Goal: Information Seeking & Learning: Compare options

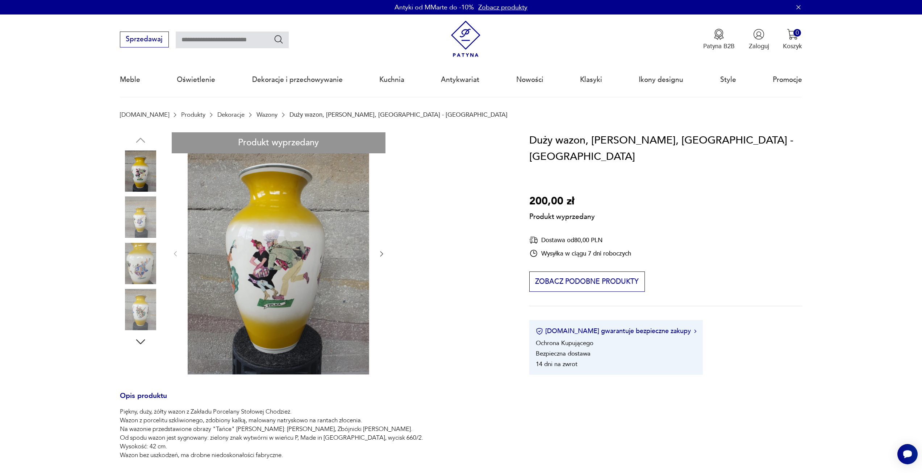
click at [209, 43] on input "text" at bounding box center [232, 40] width 113 height 17
type input "**********"
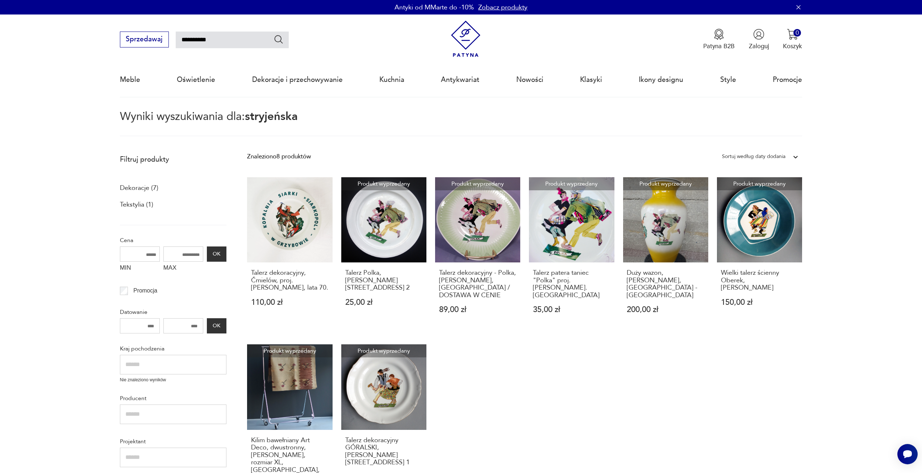
click at [475, 44] on img at bounding box center [465, 39] width 37 height 37
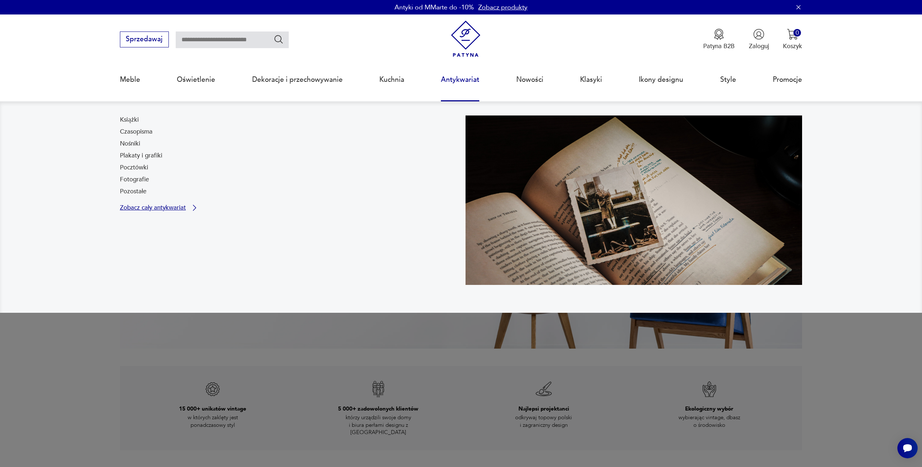
click at [167, 208] on p "Zobacz cały antykwariat" at bounding box center [153, 208] width 66 height 6
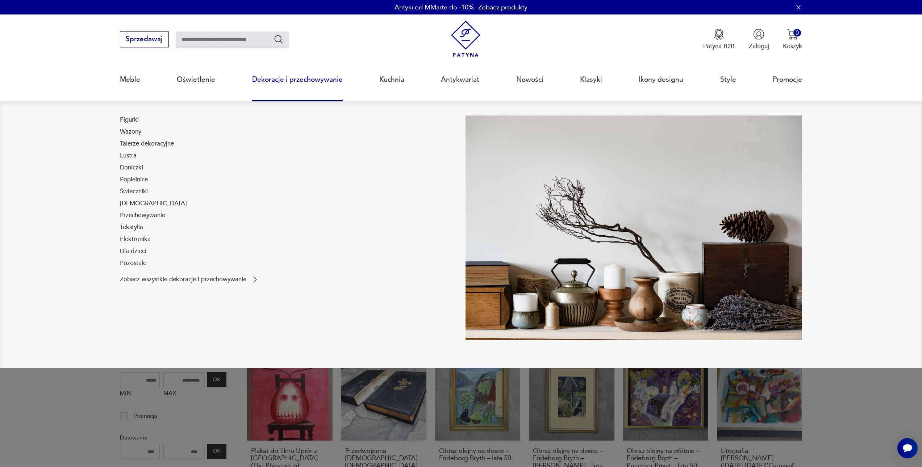
click at [142, 135] on div "Figurki Wazony Talerze dekoracyjne Lustra Doniczki Popielnice Świeczniki Bibelo…" at bounding box center [153, 193] width 67 height 155
click at [130, 132] on link "Wazony" at bounding box center [130, 132] width 21 height 9
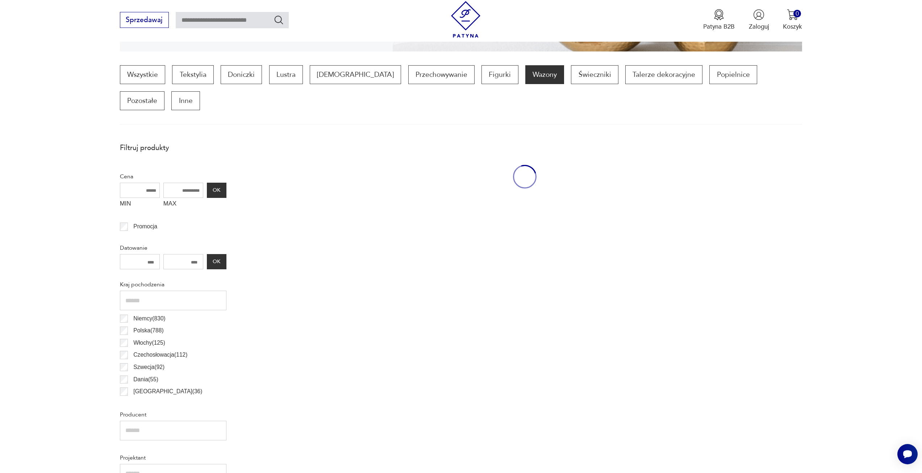
scroll to position [215, 0]
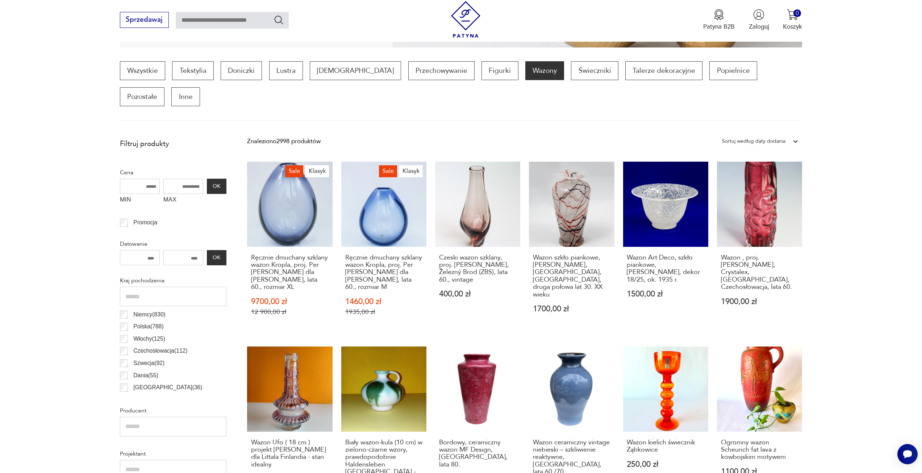
click at [797, 140] on icon at bounding box center [795, 141] width 4 height 3
click at [780, 168] on div "Sortuj według ceny (od najmniejszej)" at bounding box center [760, 177] width 84 height 18
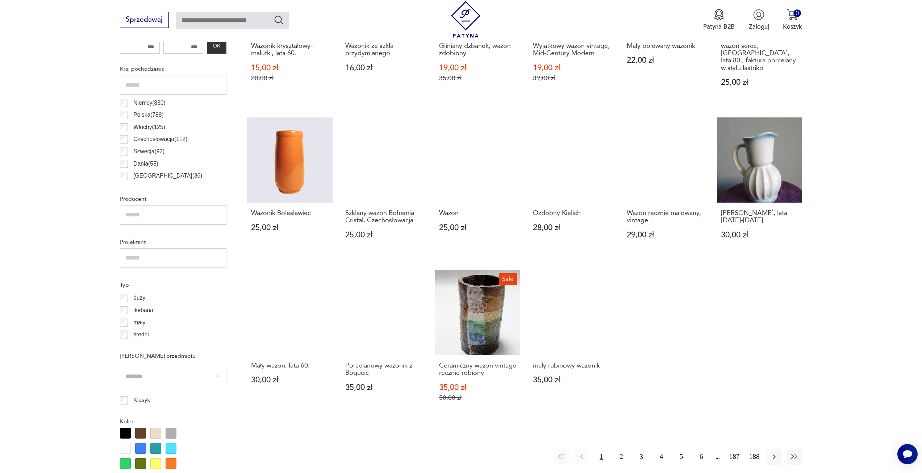
scroll to position [469, 0]
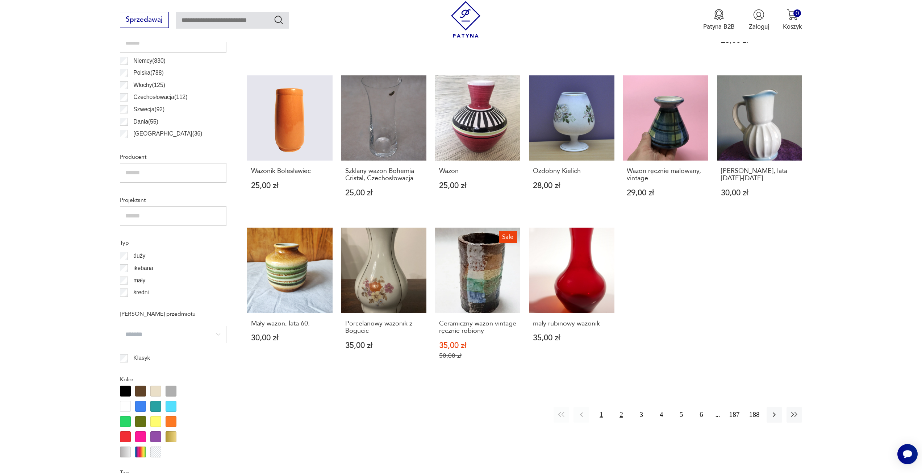
click at [619, 407] on button "2" at bounding box center [621, 415] width 16 height 16
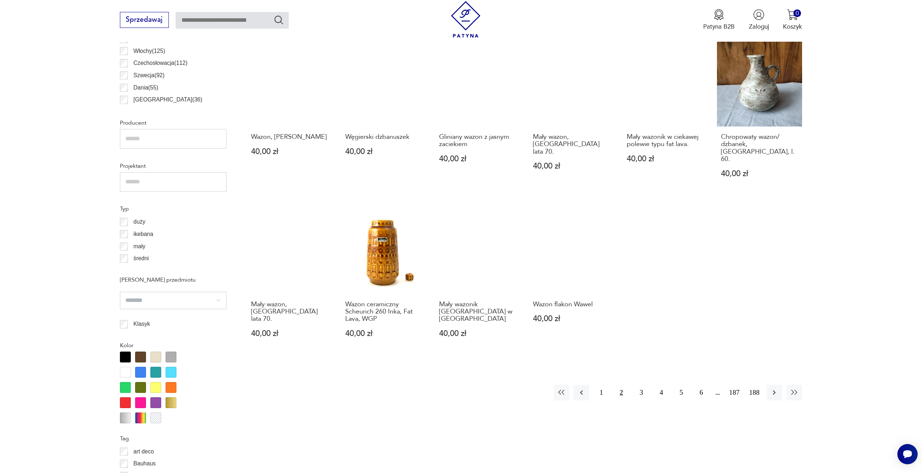
scroll to position [505, 0]
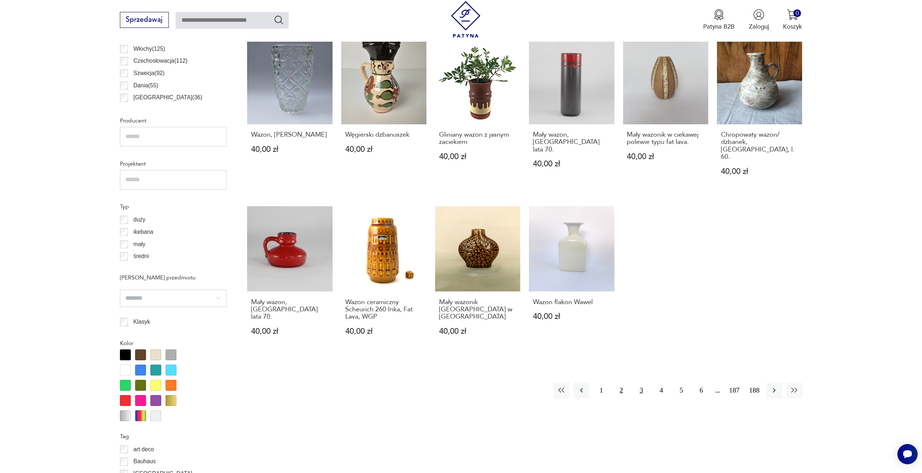
click at [638, 383] on button "3" at bounding box center [642, 391] width 16 height 16
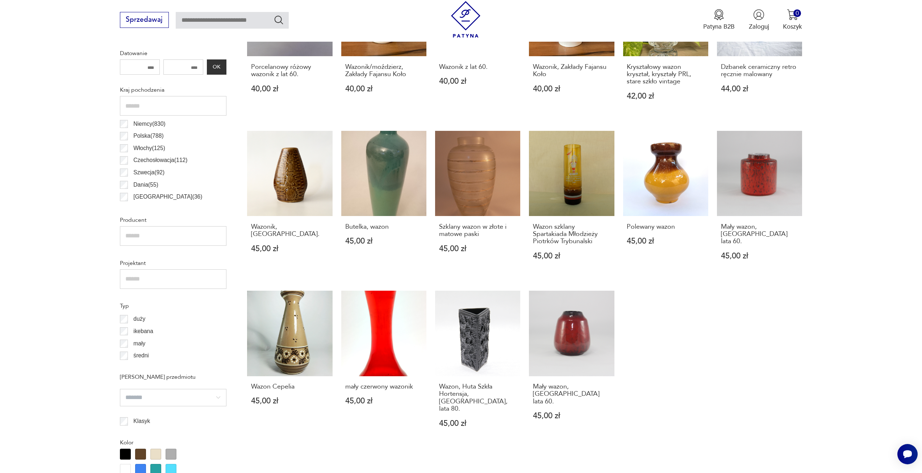
scroll to position [433, 0]
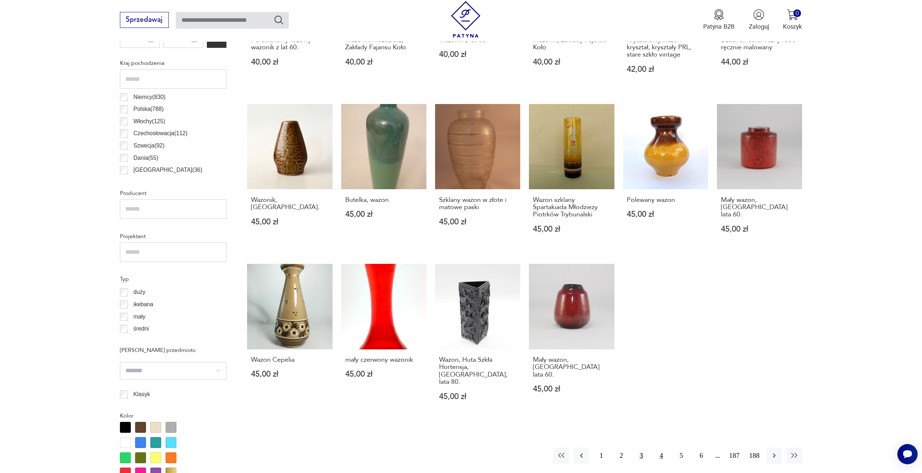
click at [662, 447] on button "4" at bounding box center [662, 455] width 16 height 16
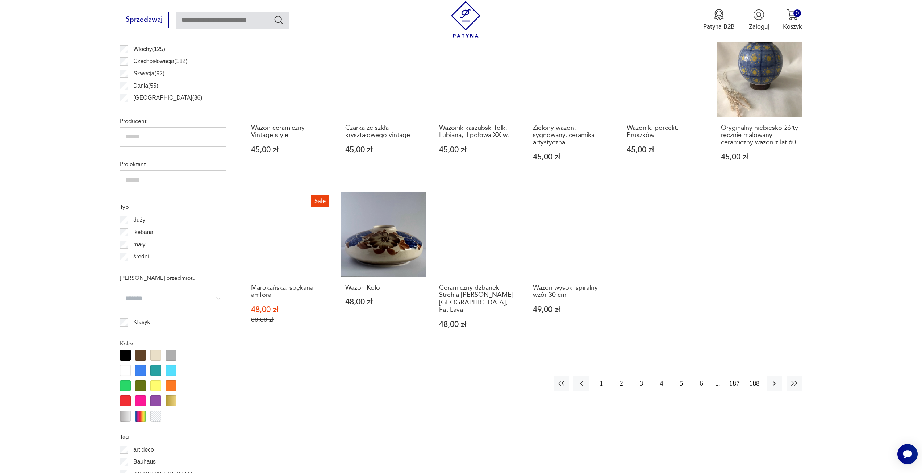
scroll to position [505, 0]
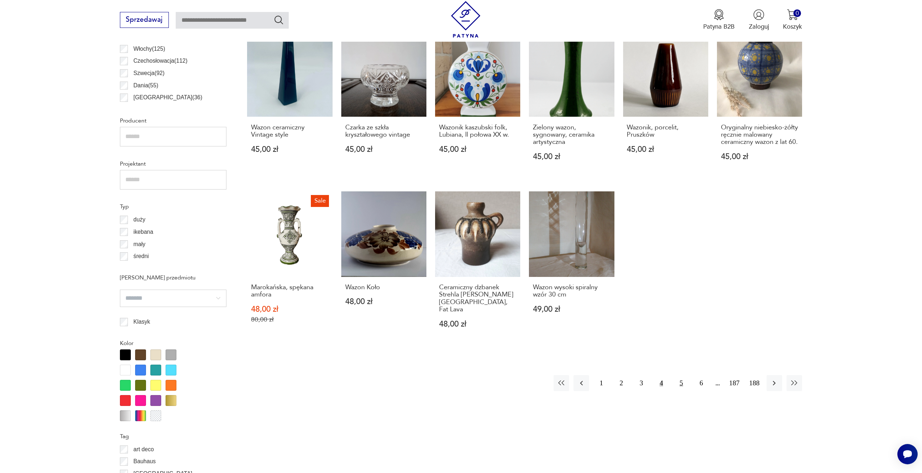
click at [677, 375] on button "5" at bounding box center [681, 383] width 16 height 16
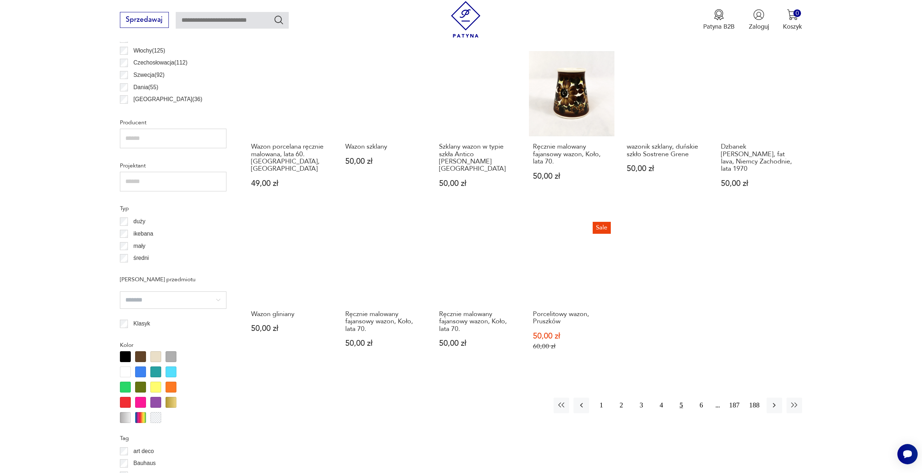
scroll to position [541, 0]
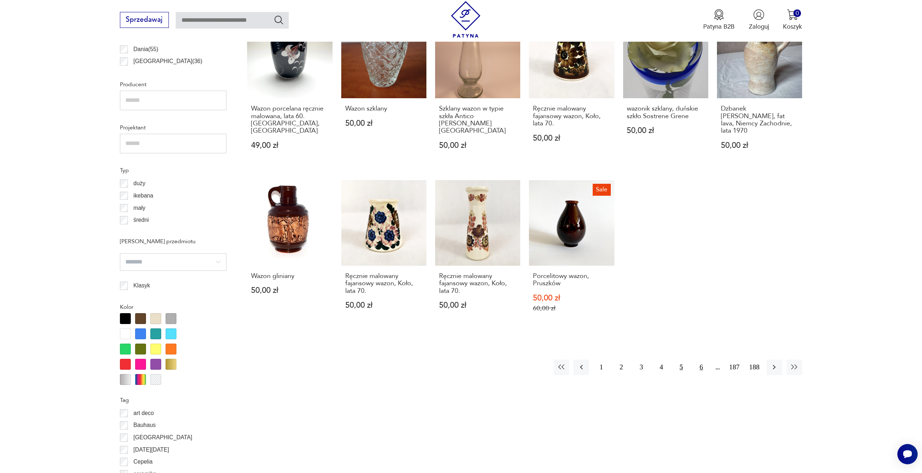
click at [702, 359] on button "6" at bounding box center [701, 367] width 16 height 16
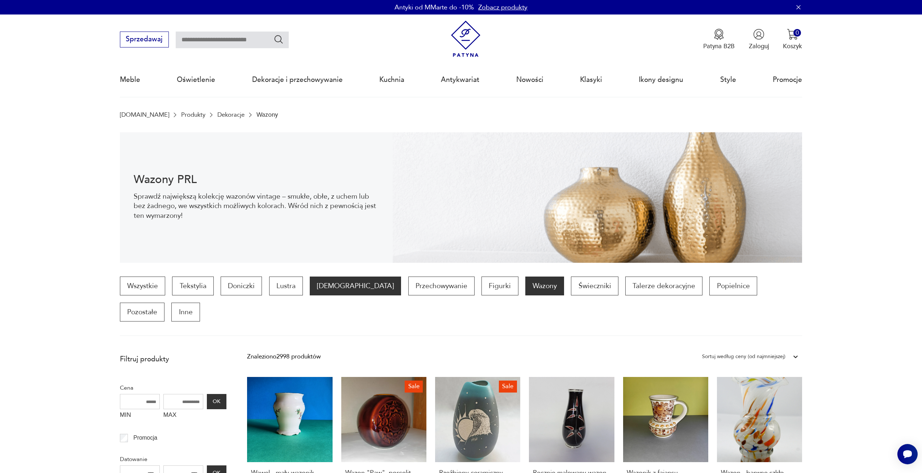
click at [310, 285] on p "Bibeloty" at bounding box center [355, 285] width 91 height 19
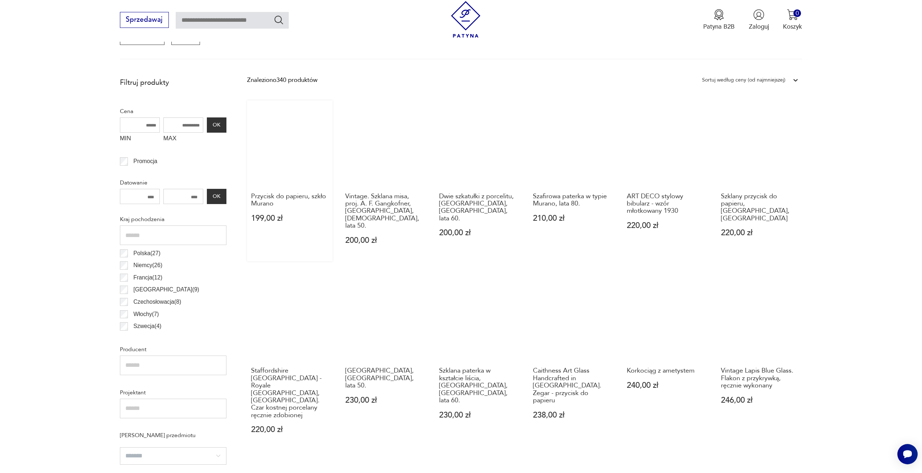
scroll to position [107, 0]
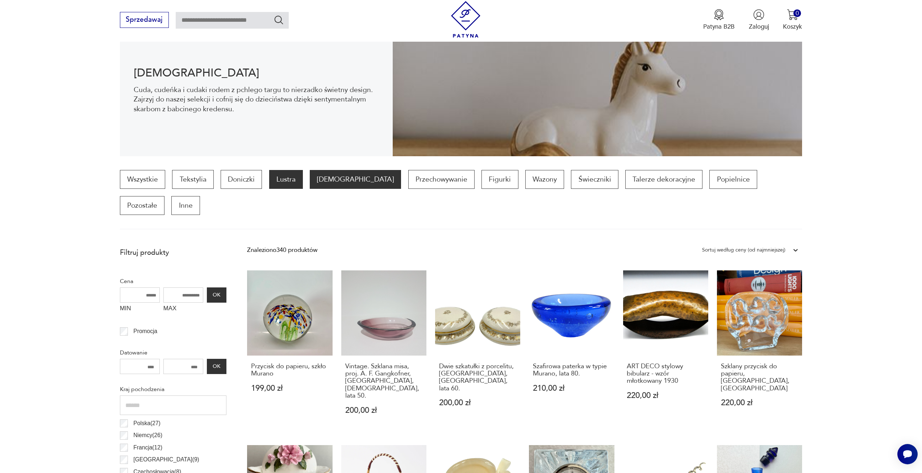
click at [285, 176] on p "Lustra" at bounding box center [286, 179] width 34 height 19
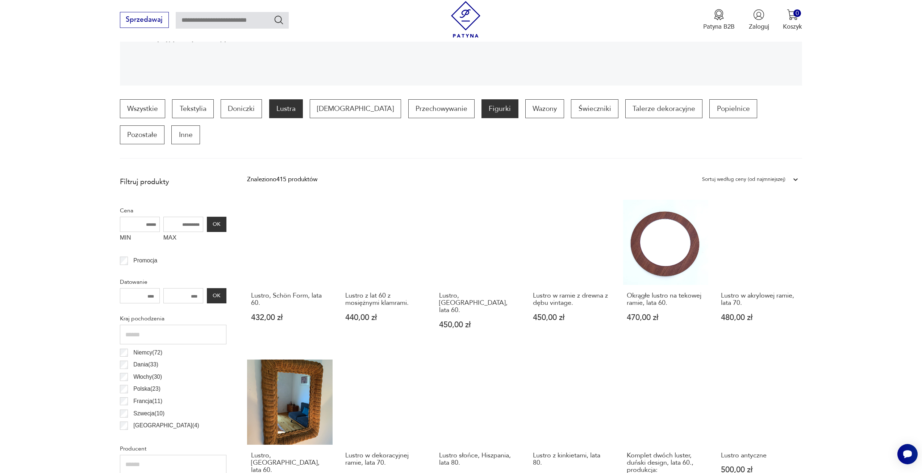
scroll to position [143, 0]
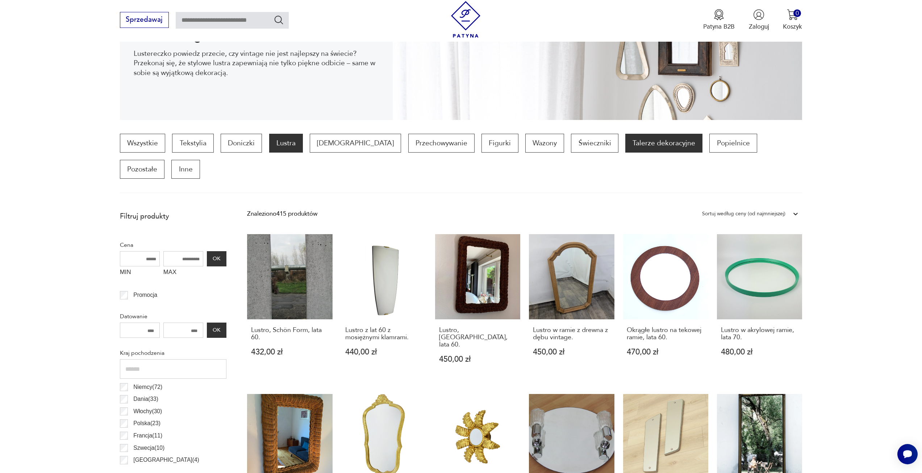
click at [625, 149] on p "Talerze dekoracyjne" at bounding box center [663, 143] width 77 height 19
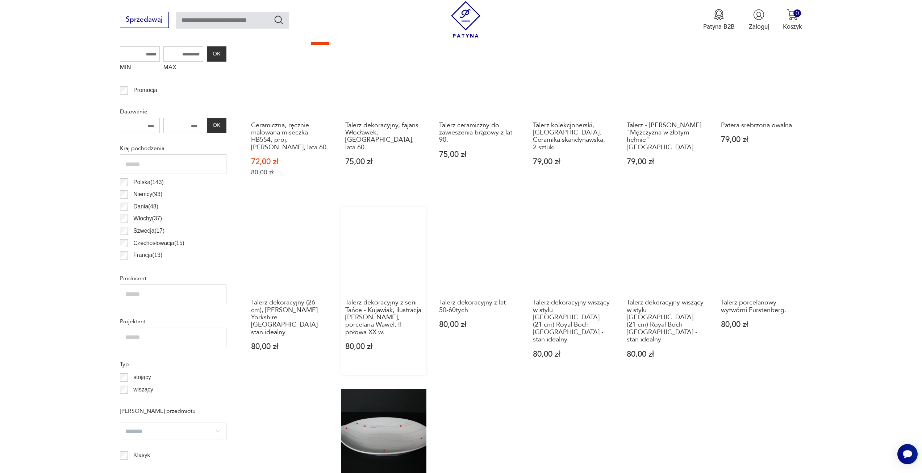
scroll to position [360, 0]
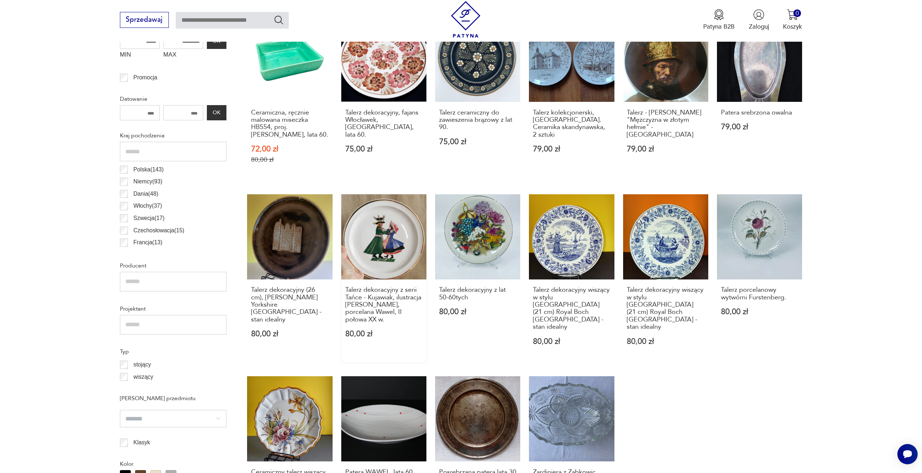
click at [398, 232] on link "Talerz dekoracyjny z serii Tańce - Kujawiak, ilustracja Zofii Stryjeńskiej, por…" at bounding box center [383, 278] width 85 height 168
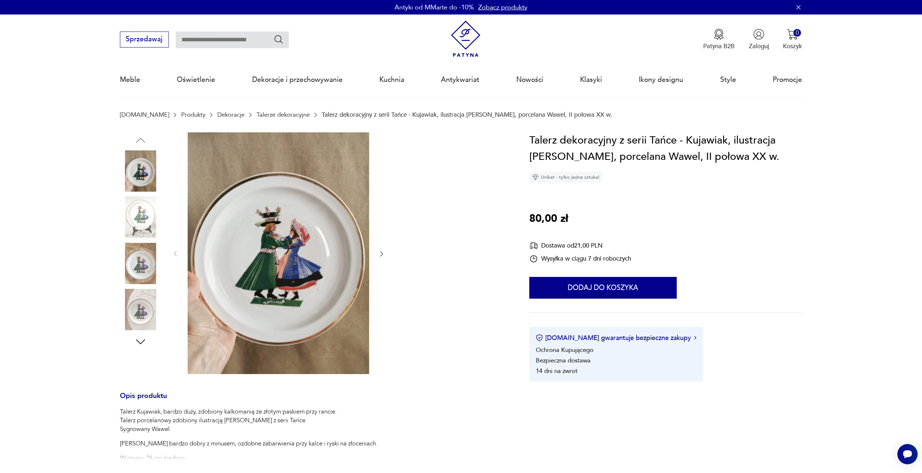
click at [142, 218] on img at bounding box center [140, 216] width 41 height 41
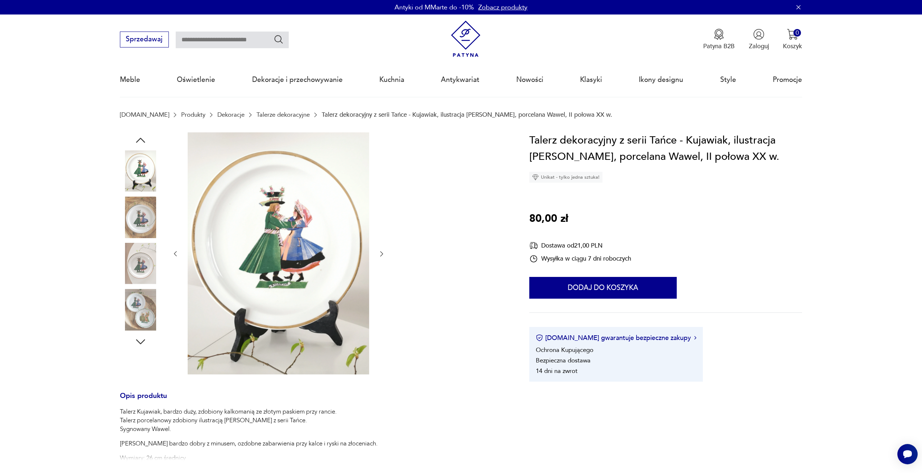
click at [141, 251] on img at bounding box center [140, 263] width 41 height 41
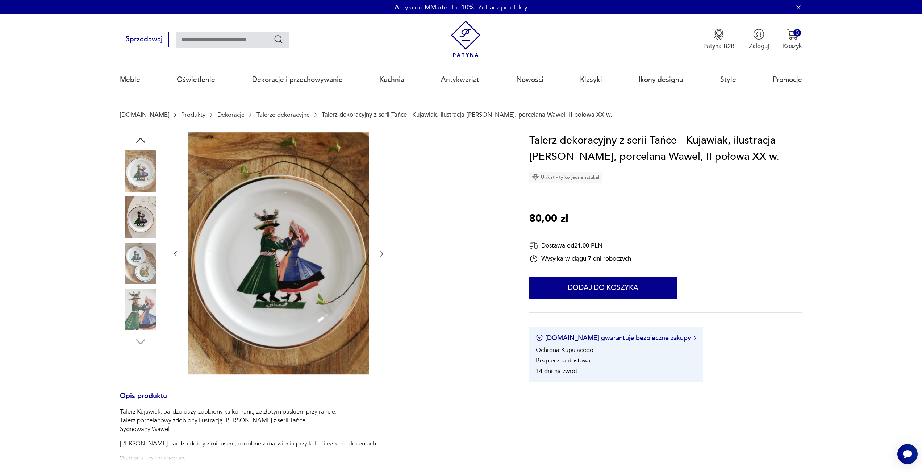
click at [140, 291] on img at bounding box center [140, 309] width 41 height 41
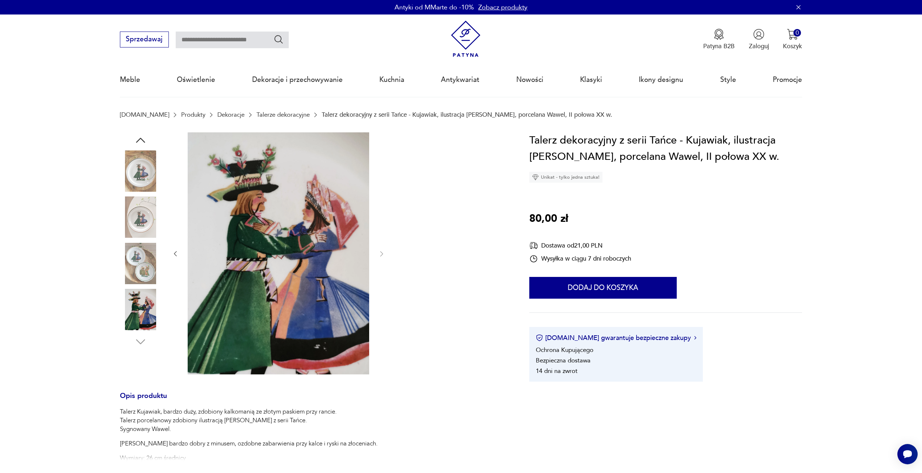
click at [141, 265] on img at bounding box center [140, 263] width 41 height 41
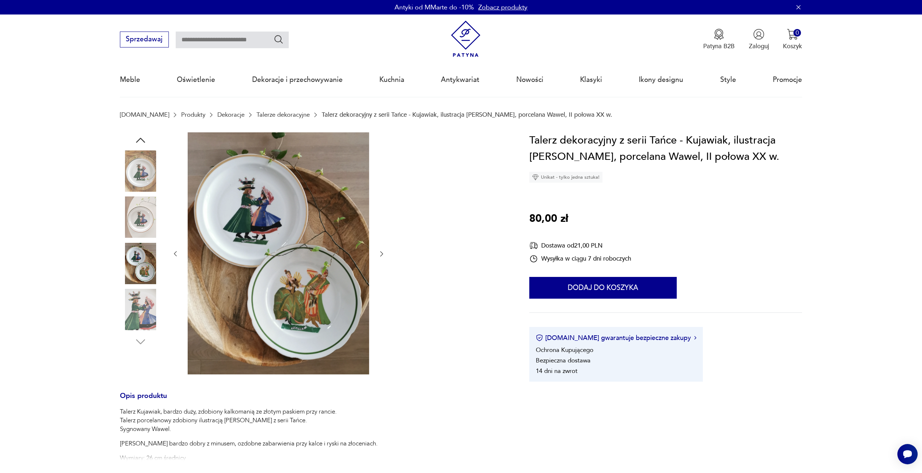
click at [140, 234] on img at bounding box center [140, 216] width 41 height 41
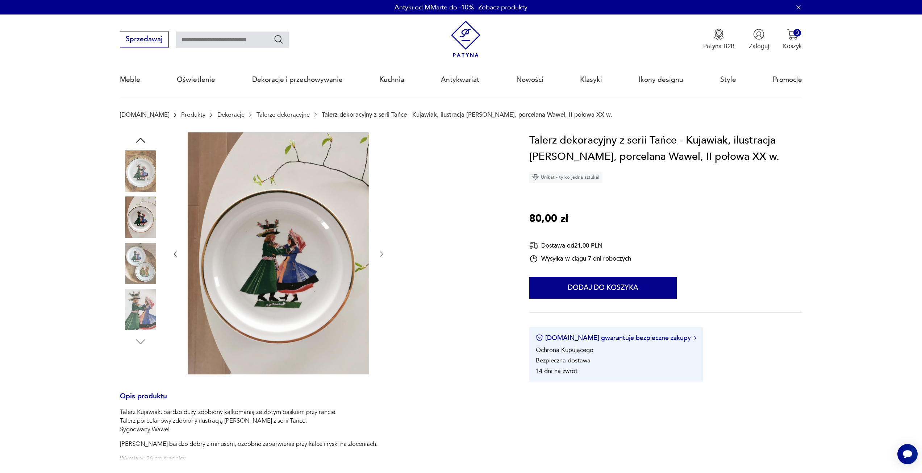
click at [137, 201] on img at bounding box center [140, 216] width 41 height 41
click at [143, 183] on img at bounding box center [140, 170] width 41 height 41
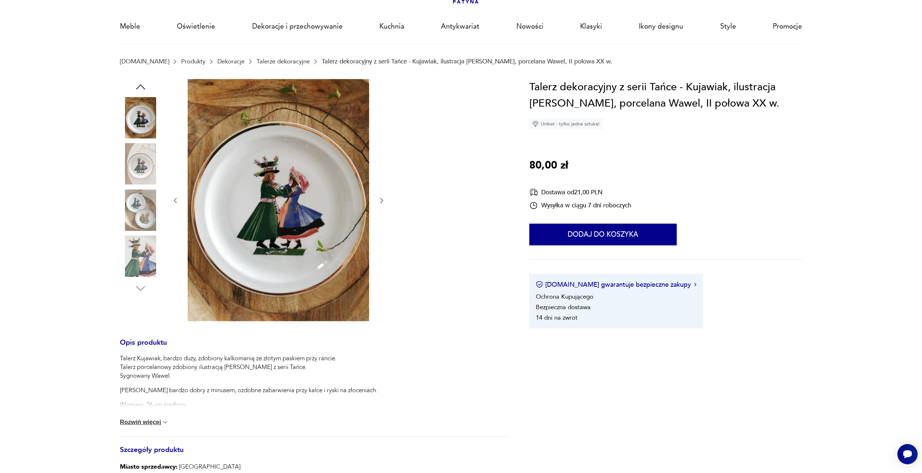
scroll to position [109, 0]
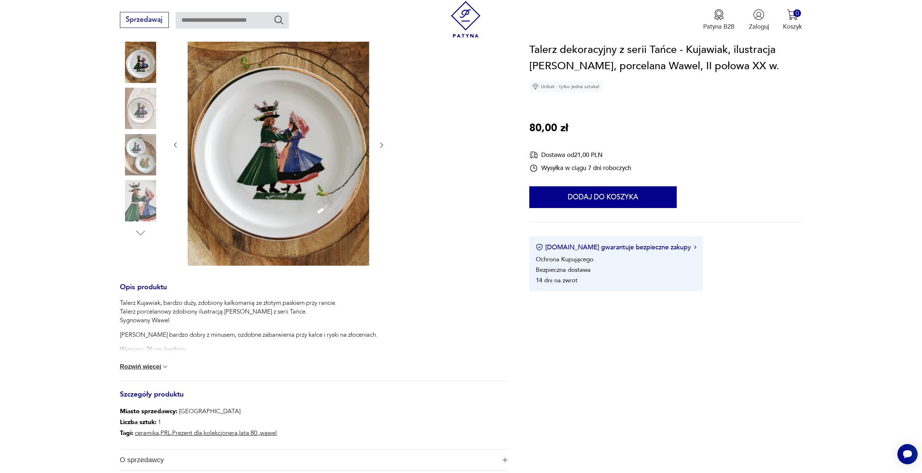
click at [150, 367] on button "Rozwiń więcej" at bounding box center [144, 366] width 49 height 7
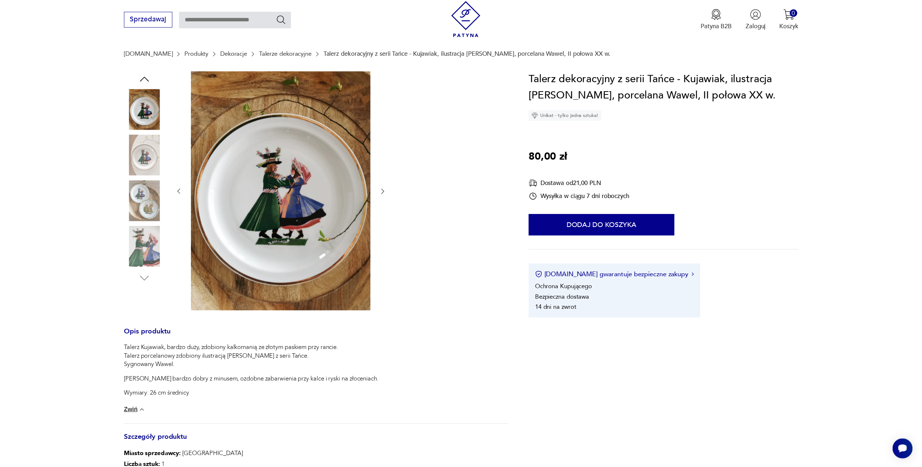
scroll to position [0, 0]
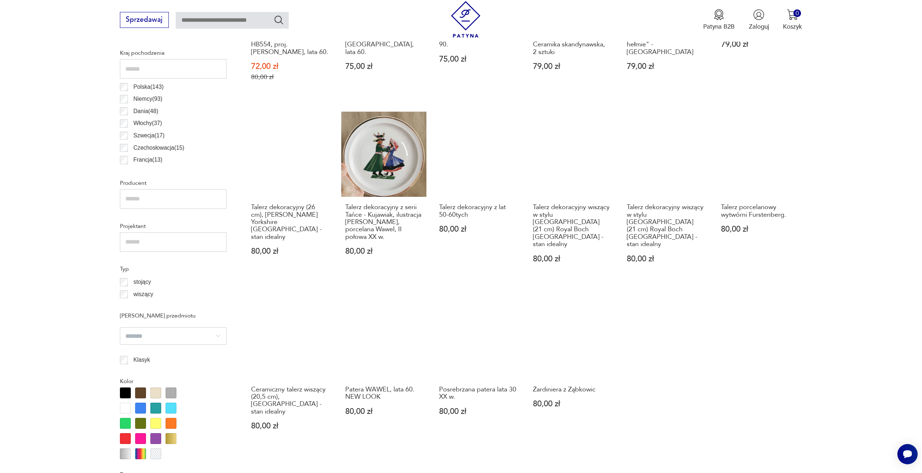
scroll to position [535, 0]
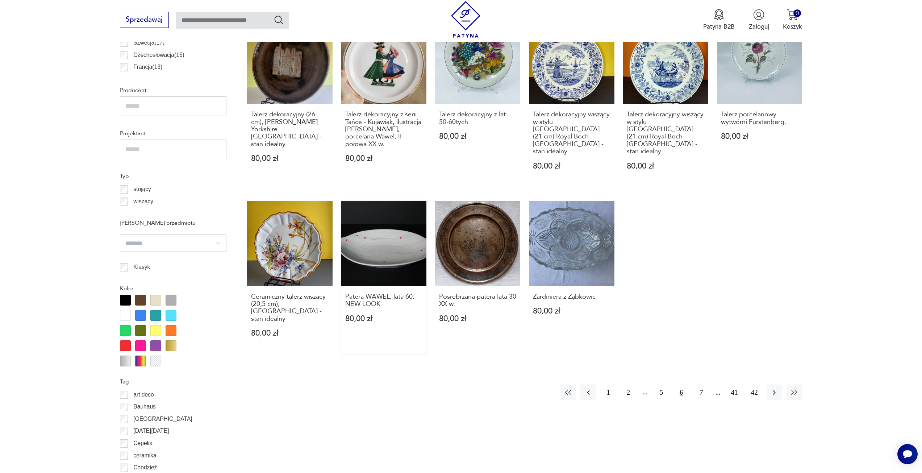
click at [396, 232] on link "Patera WAWEL, lata 60. NEW LOOK 80,00 zł" at bounding box center [383, 277] width 85 height 153
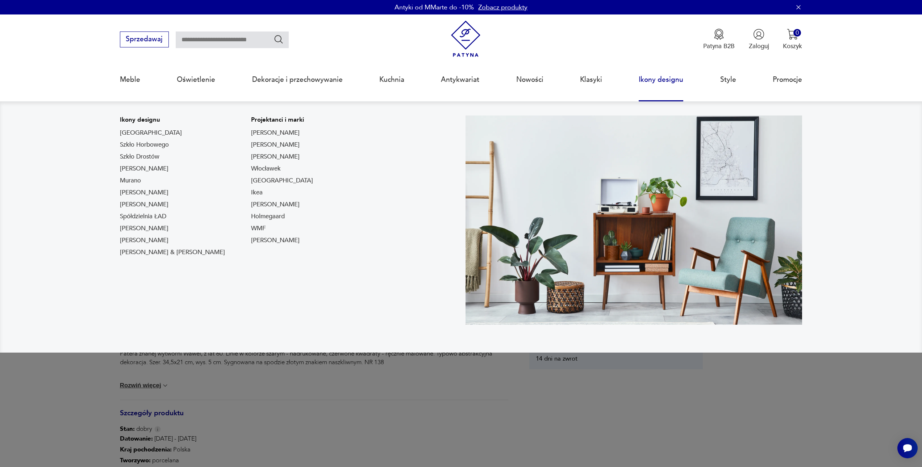
click at [668, 78] on link "Ikony designu" at bounding box center [661, 79] width 45 height 33
click at [649, 85] on link "Ikony designu" at bounding box center [661, 79] width 45 height 33
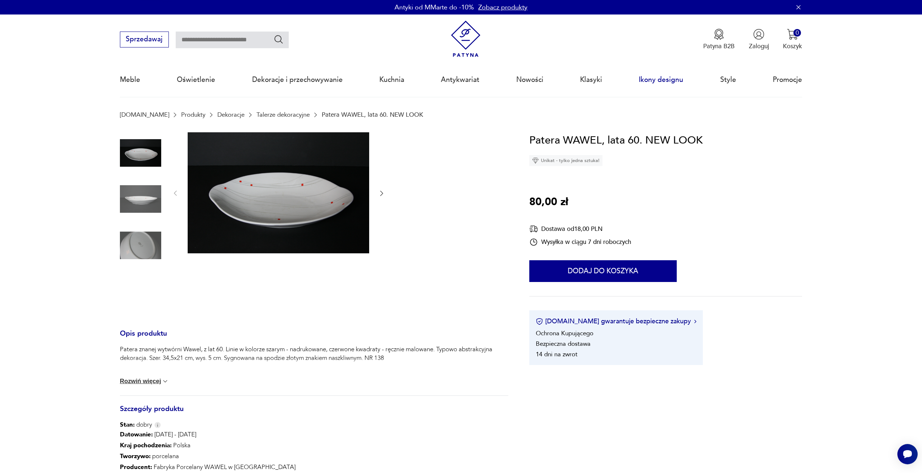
click at [657, 82] on link "Ikony designu" at bounding box center [661, 79] width 45 height 33
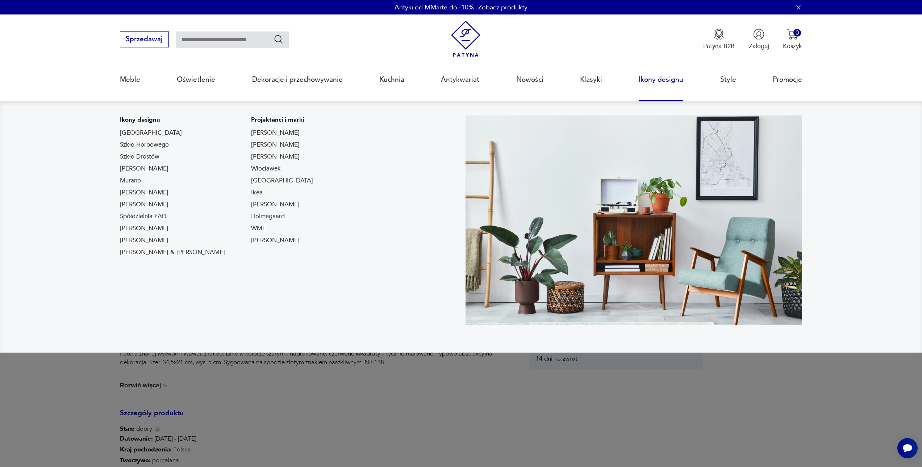
click at [666, 80] on link "Ikony designu" at bounding box center [661, 79] width 45 height 33
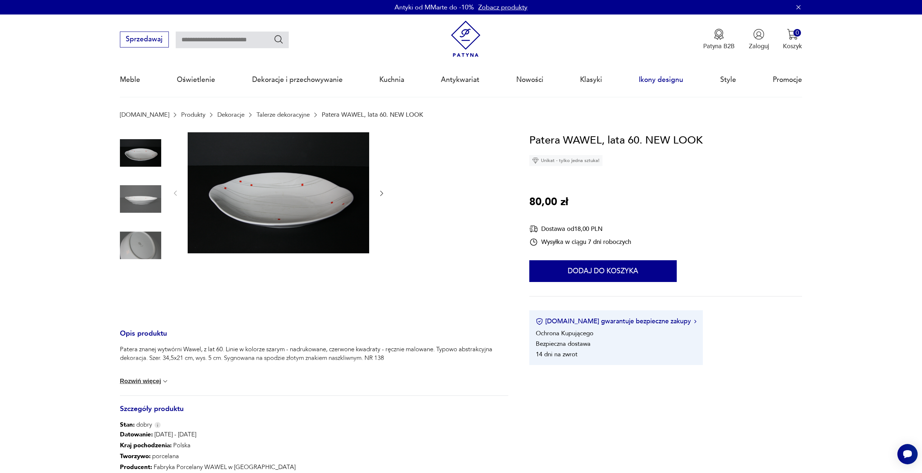
click at [666, 80] on link "Ikony designu" at bounding box center [661, 79] width 45 height 33
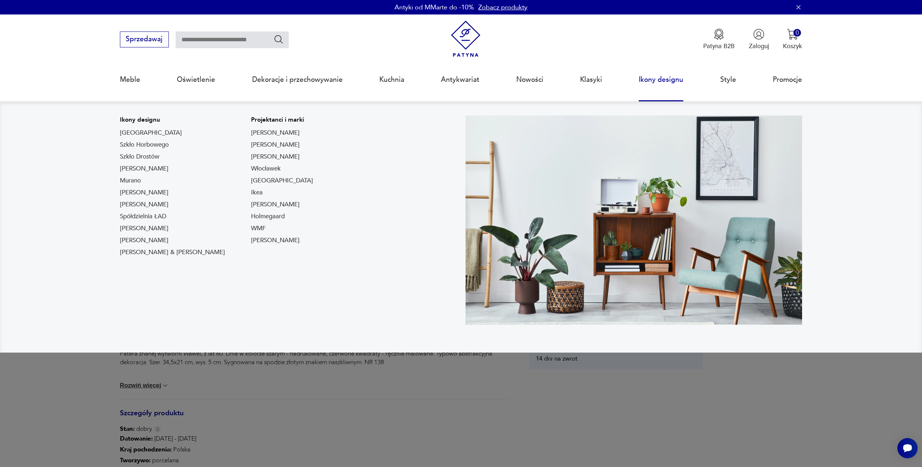
click at [665, 83] on link "Ikony designu" at bounding box center [661, 79] width 45 height 33
click at [149, 206] on link "Rajmund Teofil Hałas" at bounding box center [144, 204] width 49 height 9
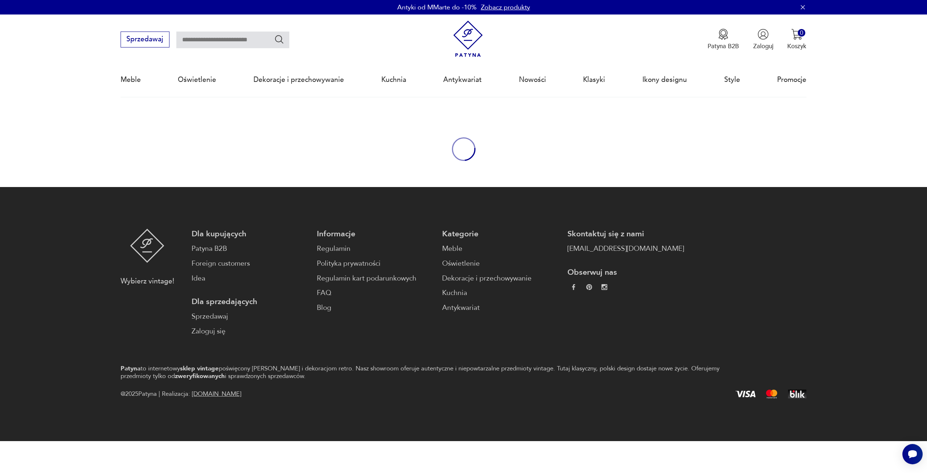
type input "*****"
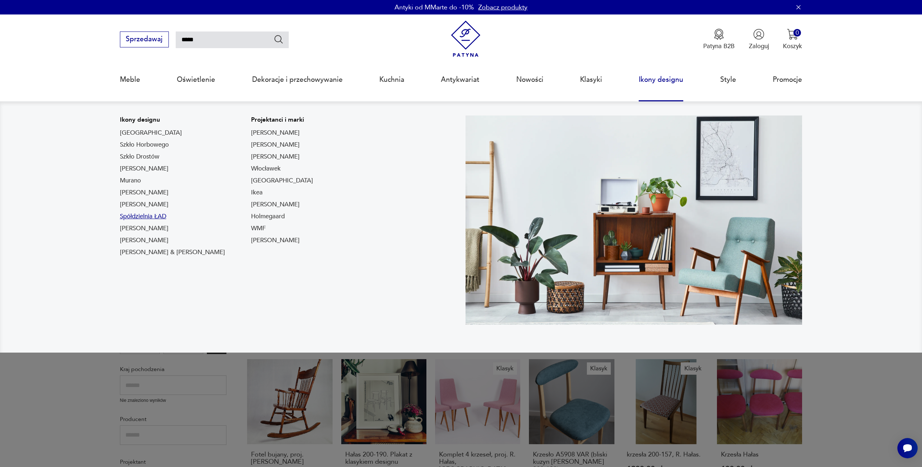
click at [139, 219] on link "Spółdzielnia ŁAD" at bounding box center [143, 216] width 46 height 9
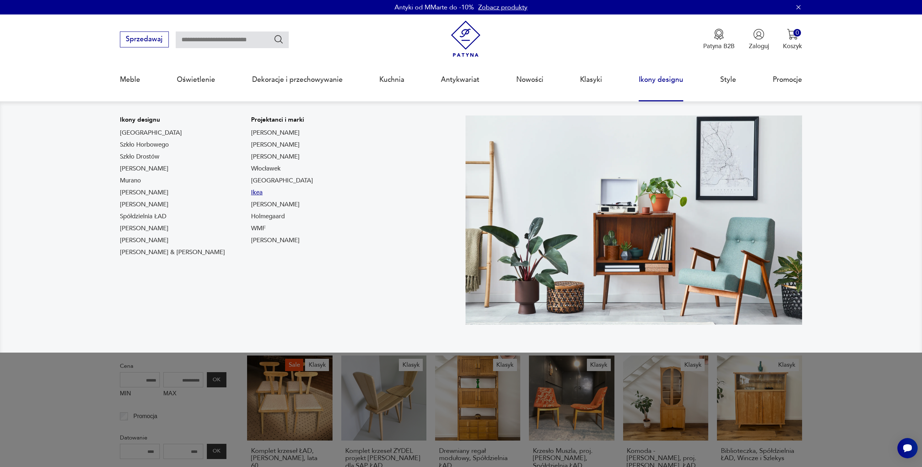
click at [251, 193] on link "Ikea" at bounding box center [257, 192] width 12 height 9
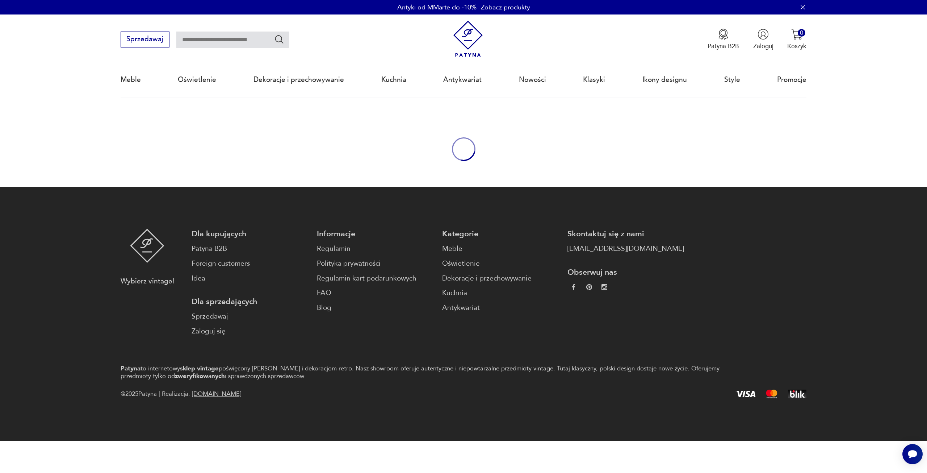
type input "****"
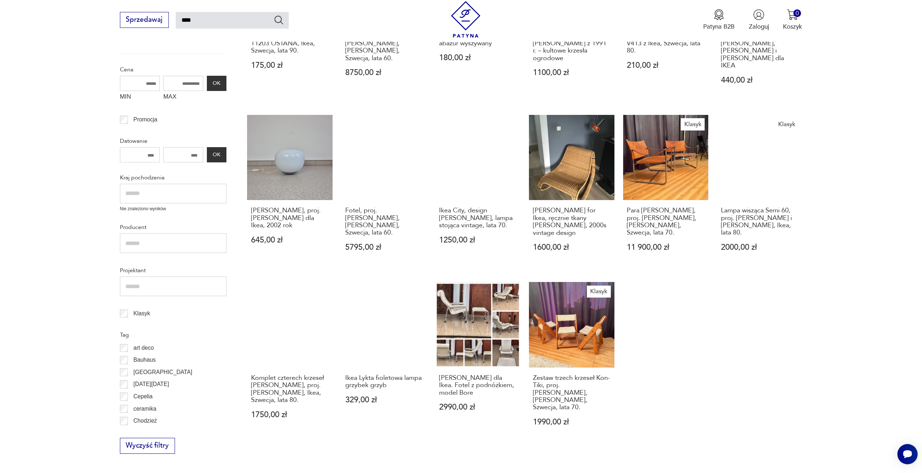
scroll to position [290, 0]
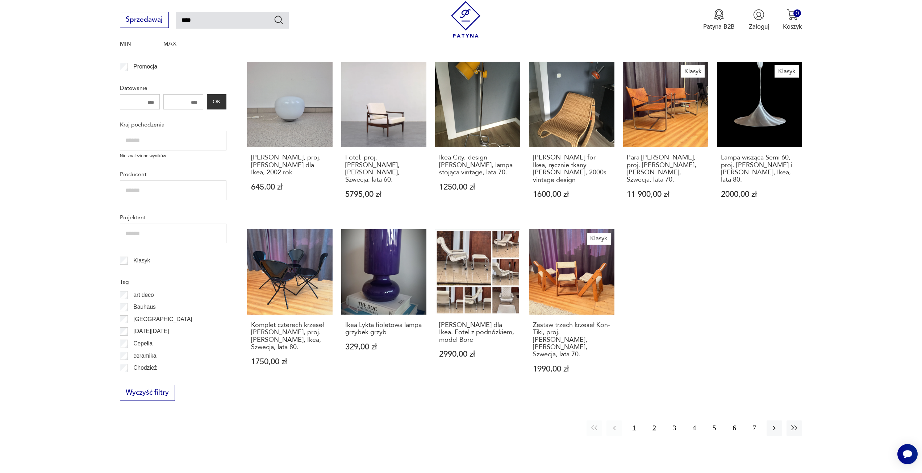
click at [651, 420] on button "2" at bounding box center [655, 428] width 16 height 16
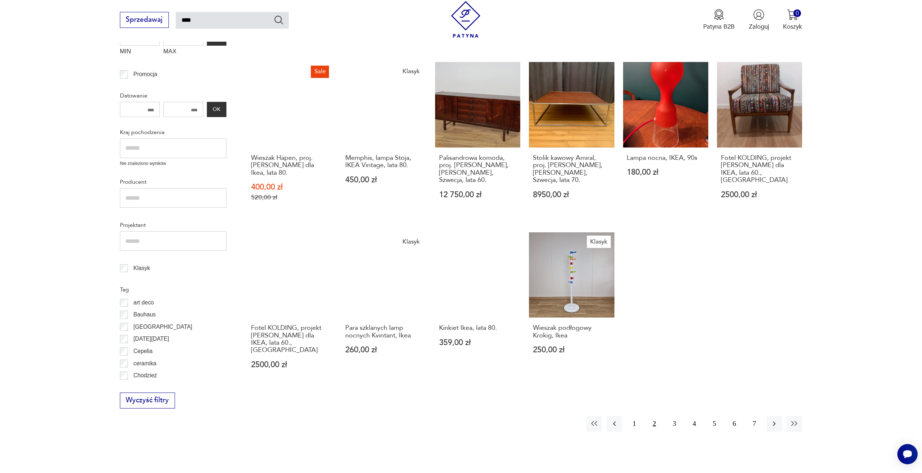
scroll to position [295, 0]
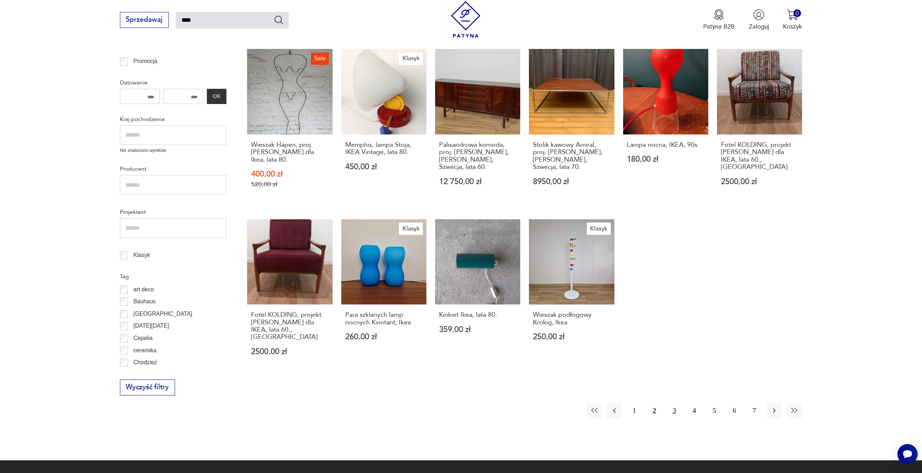
click at [670, 403] on button "3" at bounding box center [675, 411] width 16 height 16
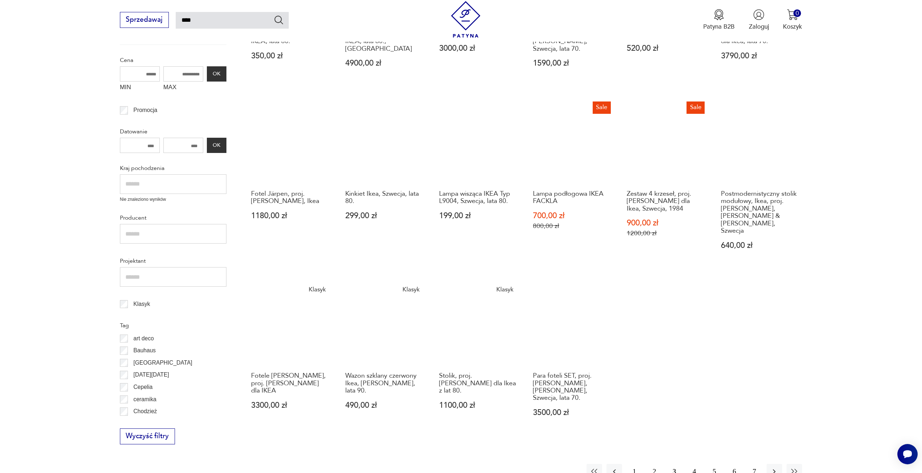
scroll to position [259, 0]
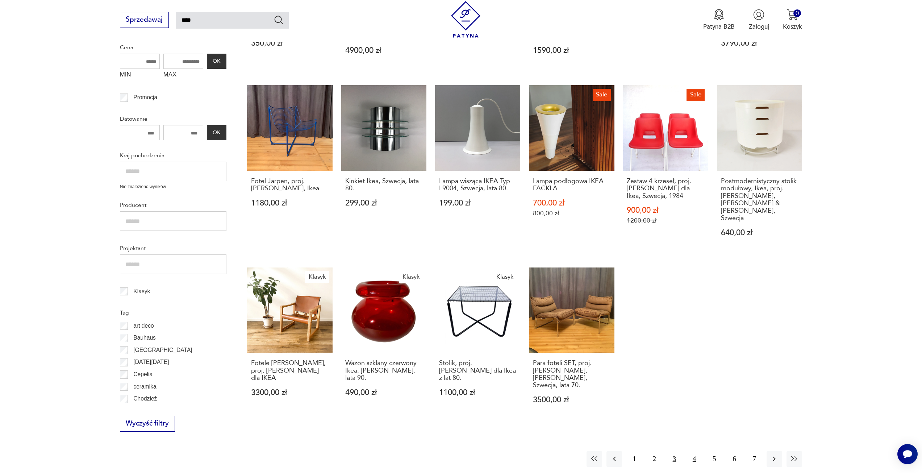
click at [690, 451] on button "4" at bounding box center [695, 459] width 16 height 16
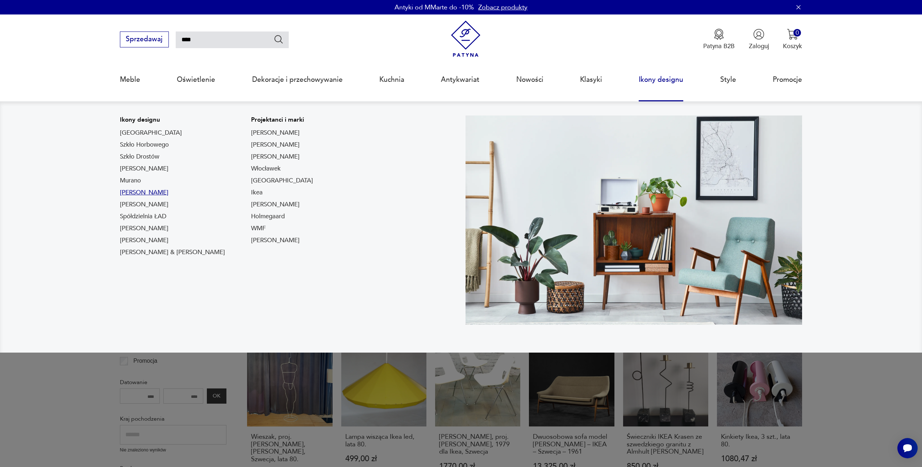
click at [143, 193] on link "Chierowski" at bounding box center [144, 192] width 49 height 9
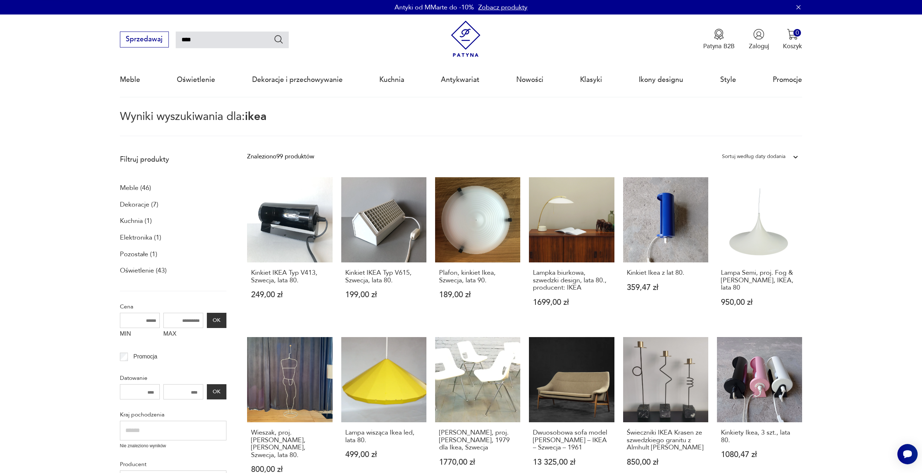
type input "**********"
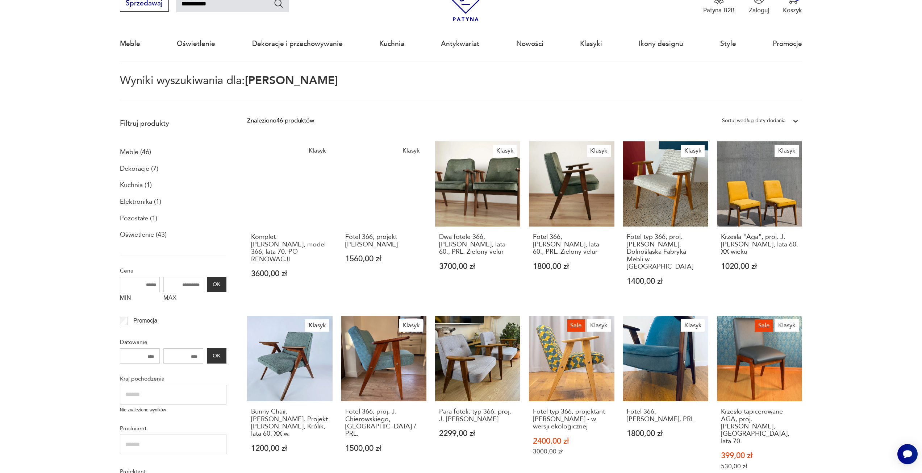
scroll to position [36, 0]
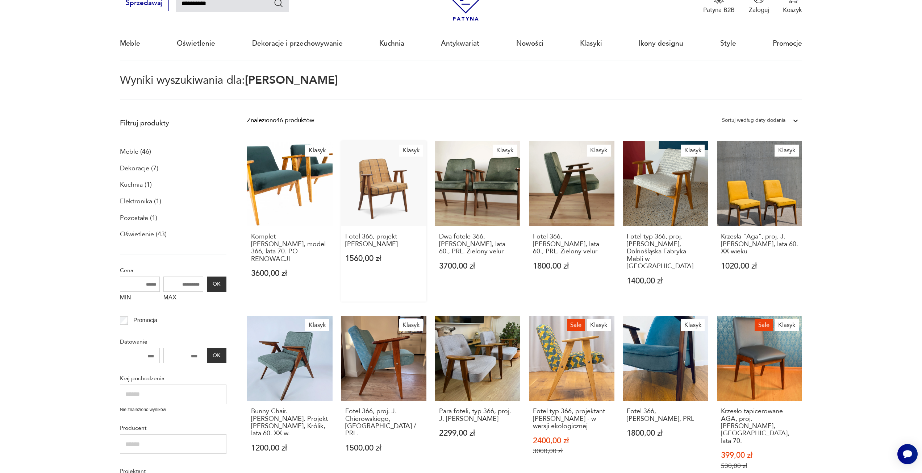
click at [393, 198] on link "Klasyk Fotel 366, projekt Józef Chierowski 1560,00 zł" at bounding box center [383, 221] width 85 height 160
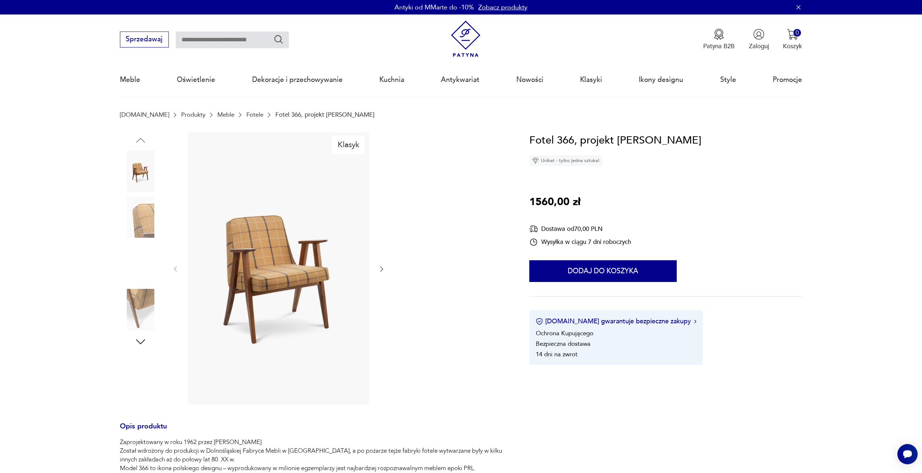
click at [131, 215] on img at bounding box center [140, 216] width 41 height 41
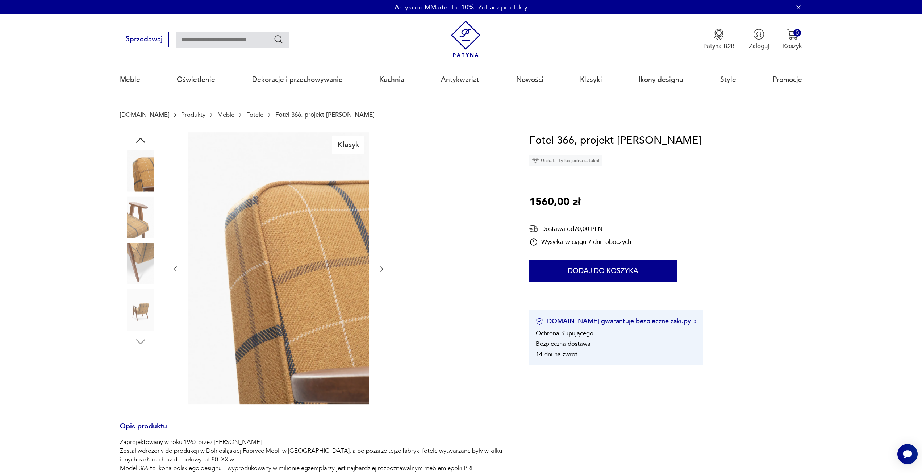
click at [301, 255] on img at bounding box center [279, 268] width 182 height 272
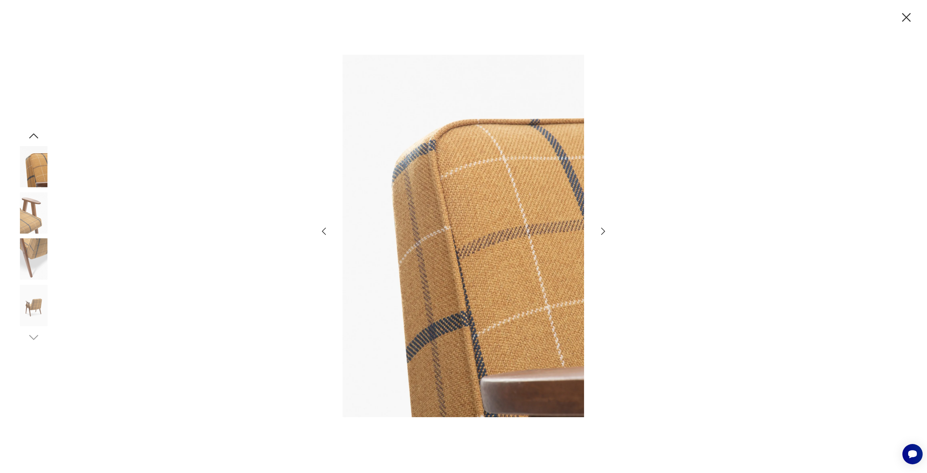
click at [601, 232] on icon "button" at bounding box center [603, 231] width 11 height 11
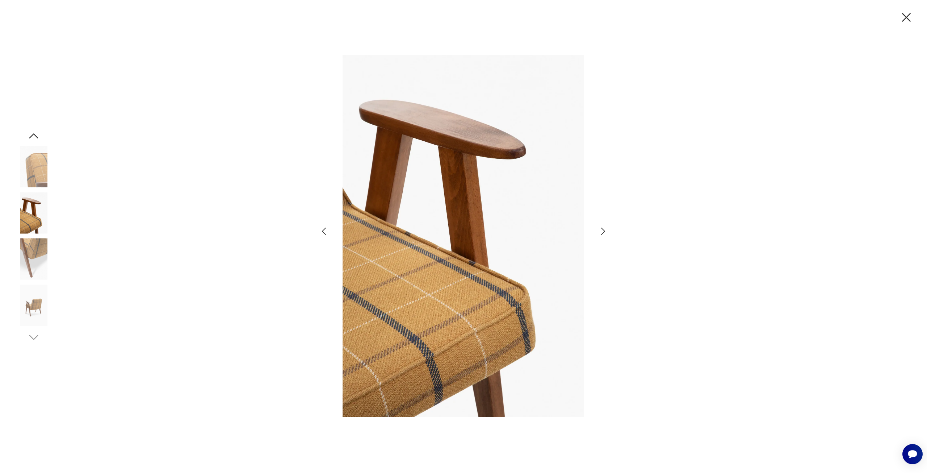
click at [602, 232] on icon "button" at bounding box center [603, 231] width 11 height 11
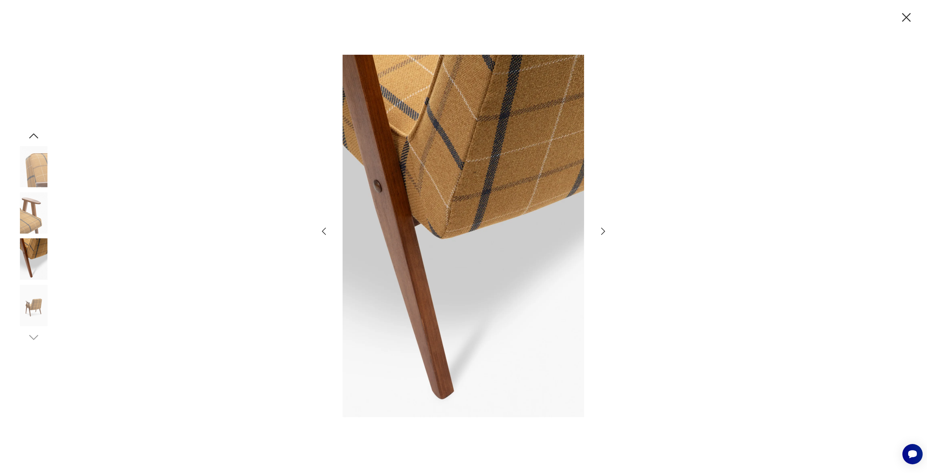
click at [602, 232] on icon "button" at bounding box center [603, 231] width 11 height 11
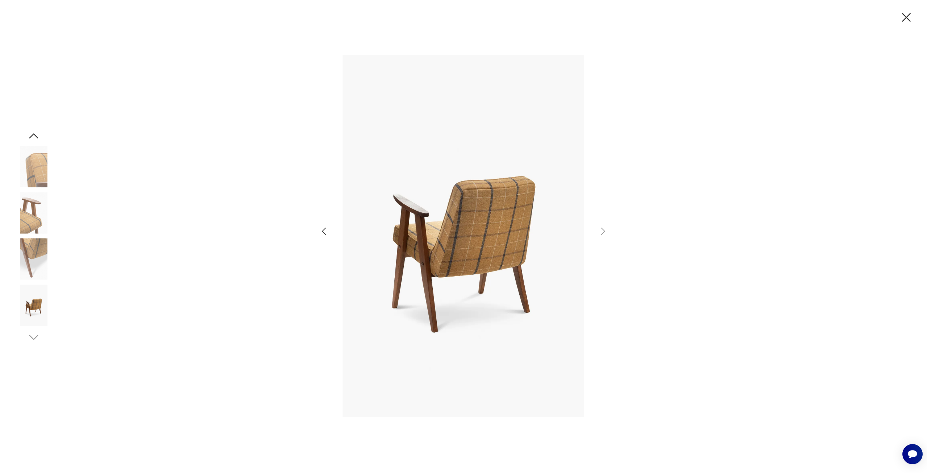
click at [905, 17] on icon "button" at bounding box center [906, 17] width 15 height 15
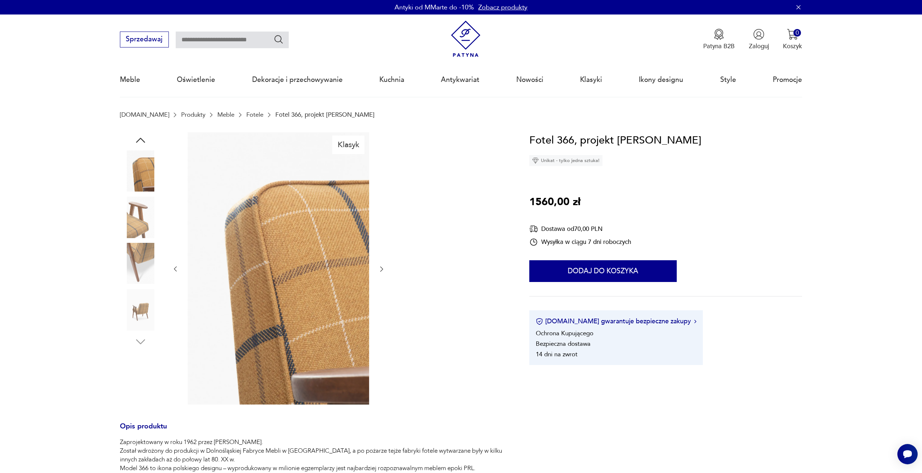
click at [144, 299] on img at bounding box center [140, 309] width 41 height 41
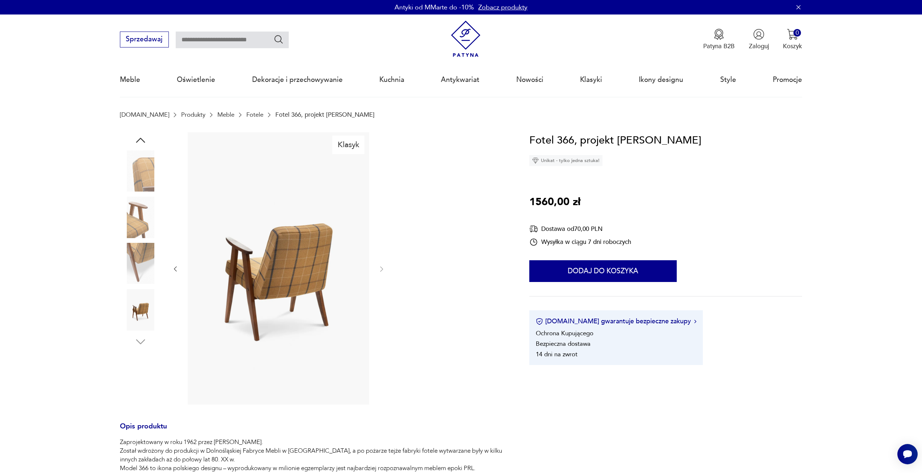
click at [174, 269] on icon "button" at bounding box center [175, 269] width 3 height 5
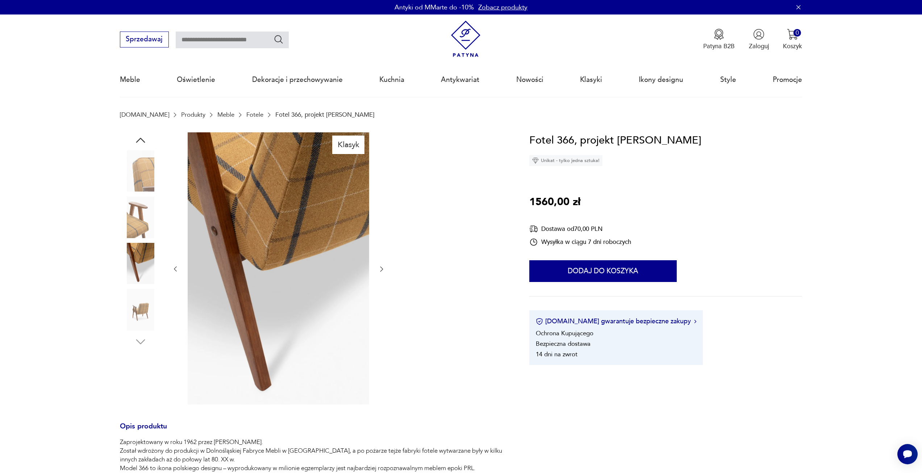
click at [174, 269] on icon "button" at bounding box center [175, 269] width 3 height 5
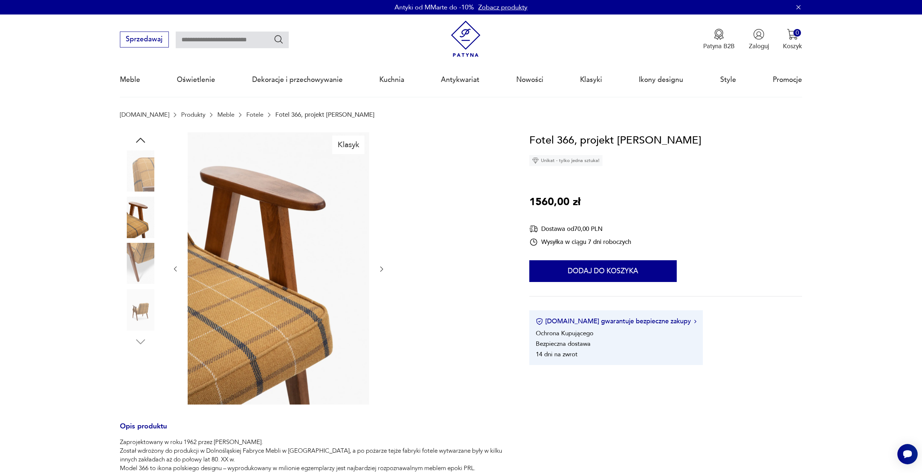
click at [174, 269] on icon "button" at bounding box center [175, 269] width 3 height 5
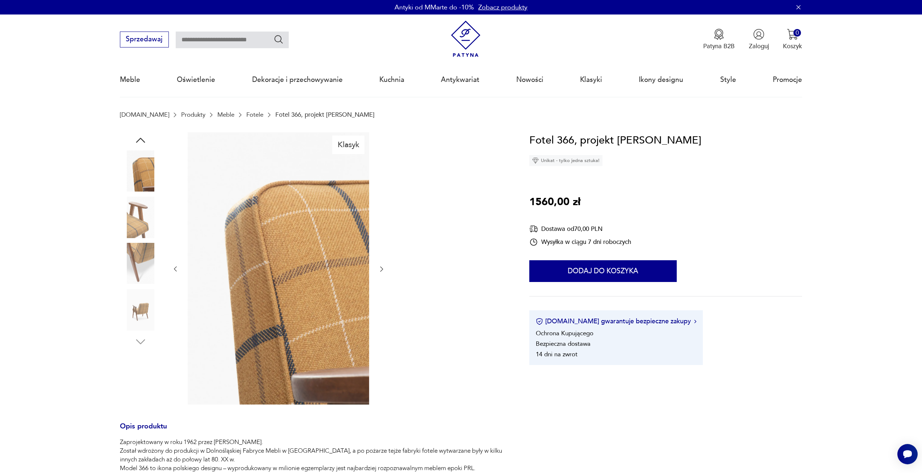
click at [174, 269] on icon "button" at bounding box center [175, 269] width 3 height 5
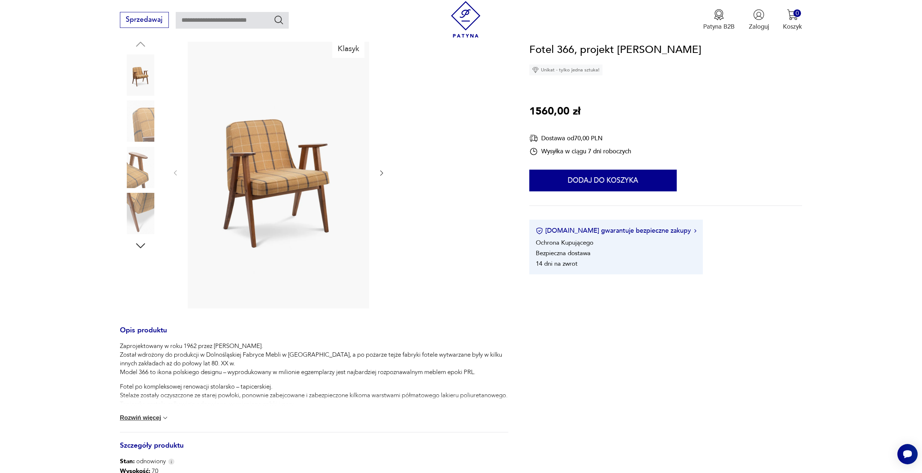
scroll to position [109, 0]
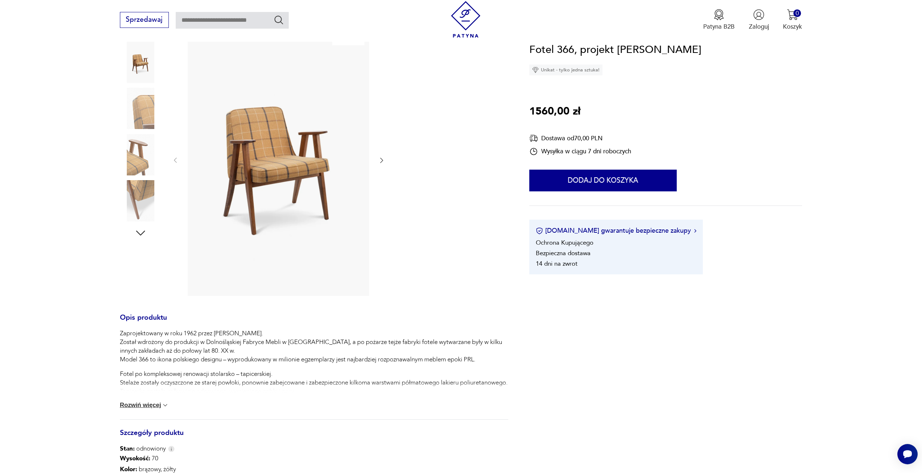
click at [143, 408] on button "Rozwiń więcej" at bounding box center [144, 404] width 49 height 7
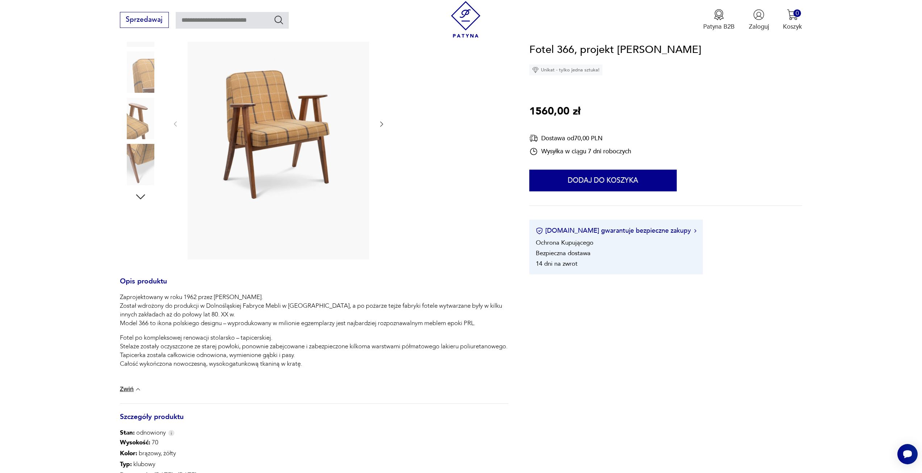
type input "**********"
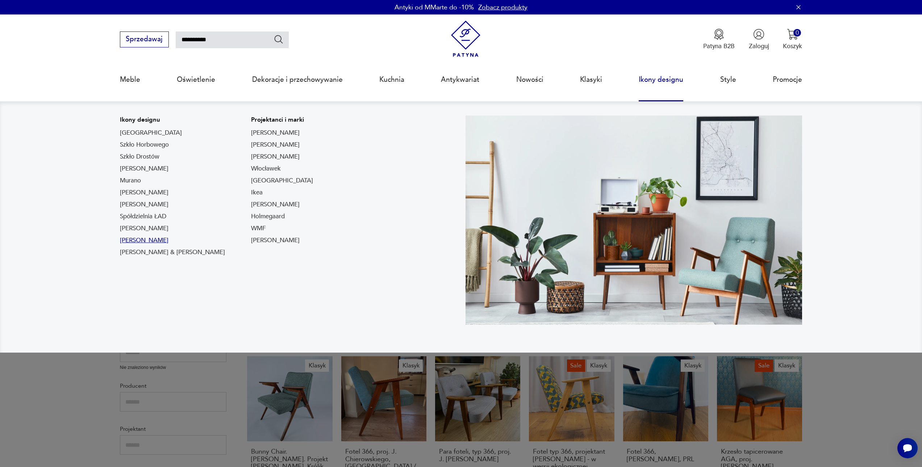
click at [162, 239] on link "Lampy Gałackiego" at bounding box center [144, 240] width 49 height 9
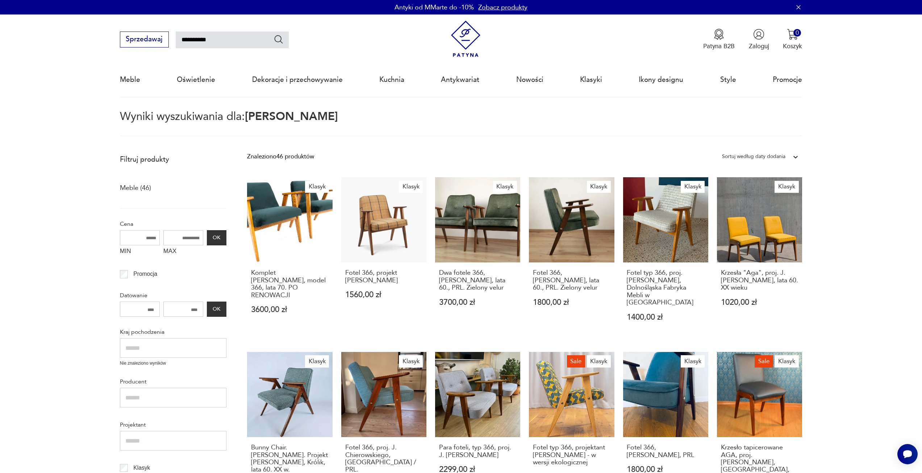
type input "*******"
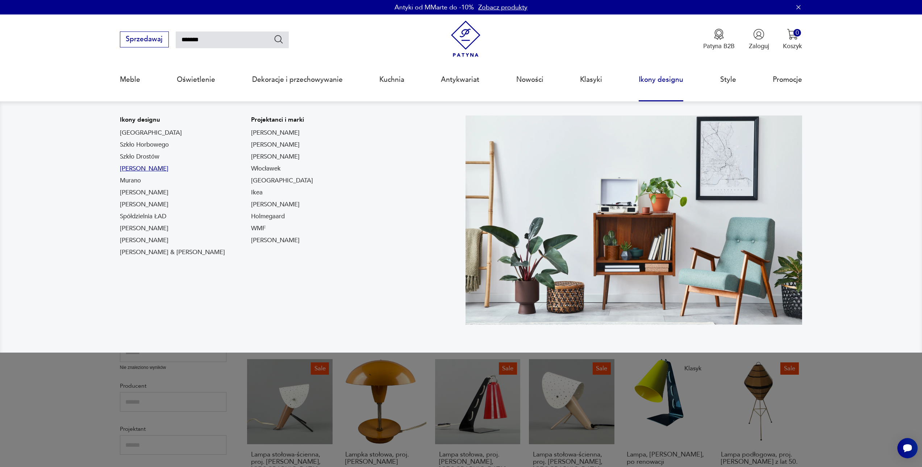
click at [141, 171] on link "Lampy Louis Poulsen" at bounding box center [144, 168] width 49 height 9
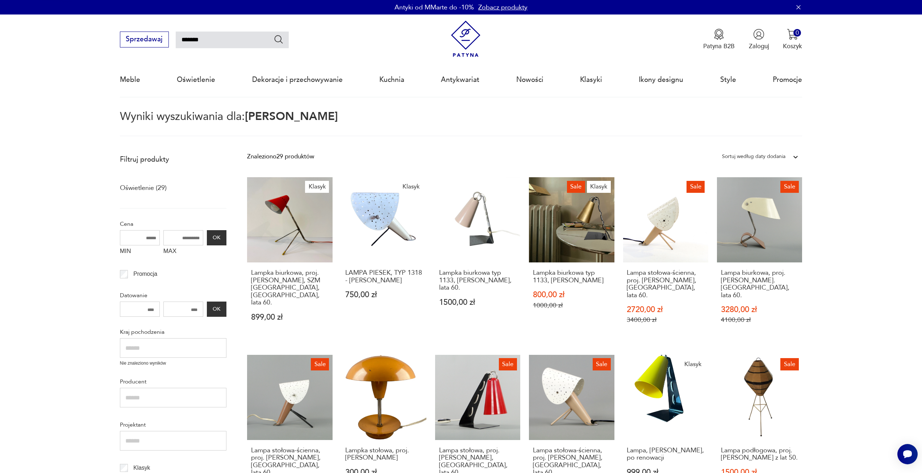
type input "*******"
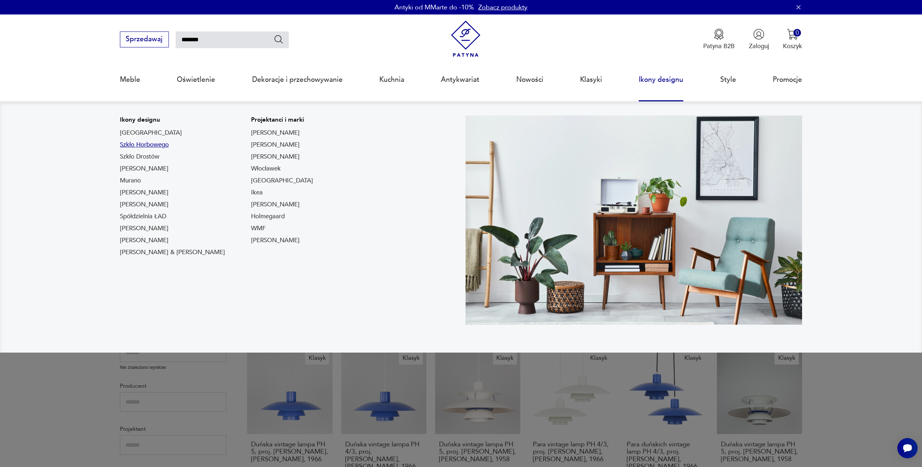
click at [133, 144] on link "Szkło Horbowego" at bounding box center [144, 145] width 49 height 9
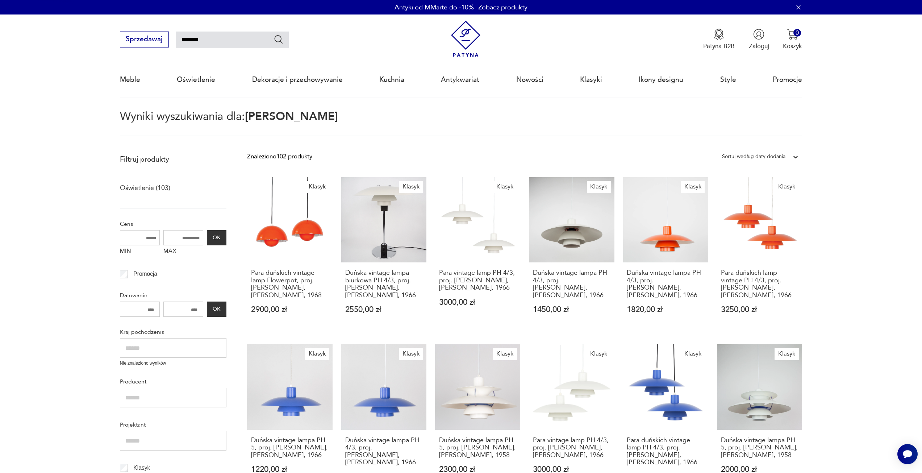
type input "*******"
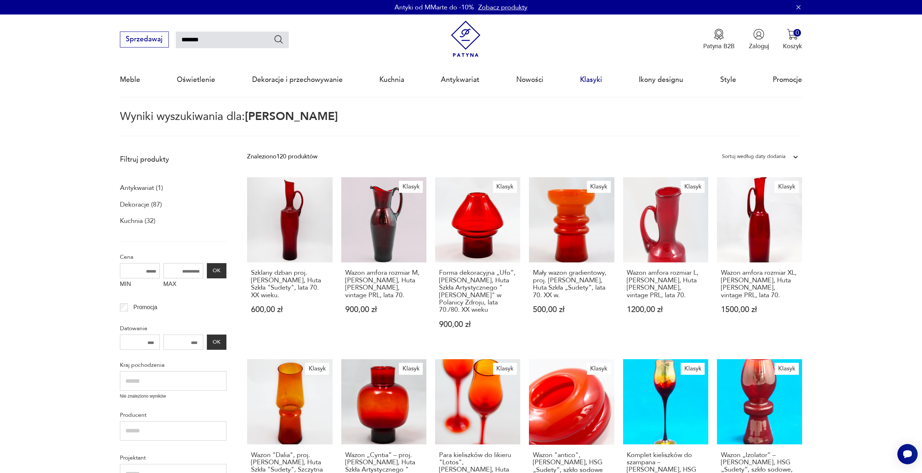
click at [585, 79] on link "Klasyki" at bounding box center [591, 79] width 22 height 33
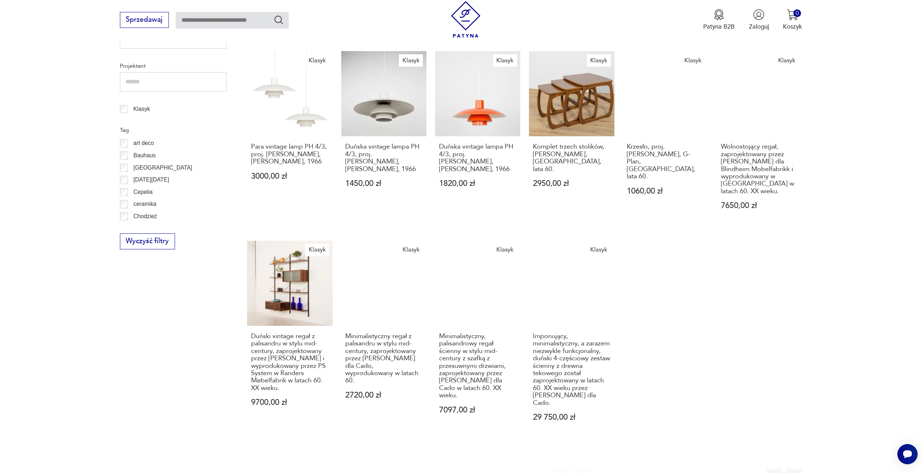
scroll to position [404, 0]
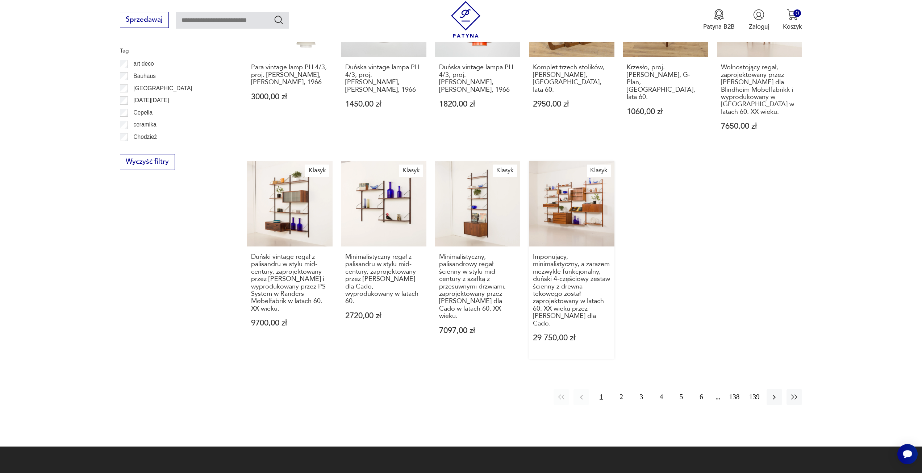
click at [567, 222] on link "Klasyk Imponujący, minimalistyczny, a zarazem niezwykle funkcjonalny, duński 4-…" at bounding box center [571, 260] width 85 height 198
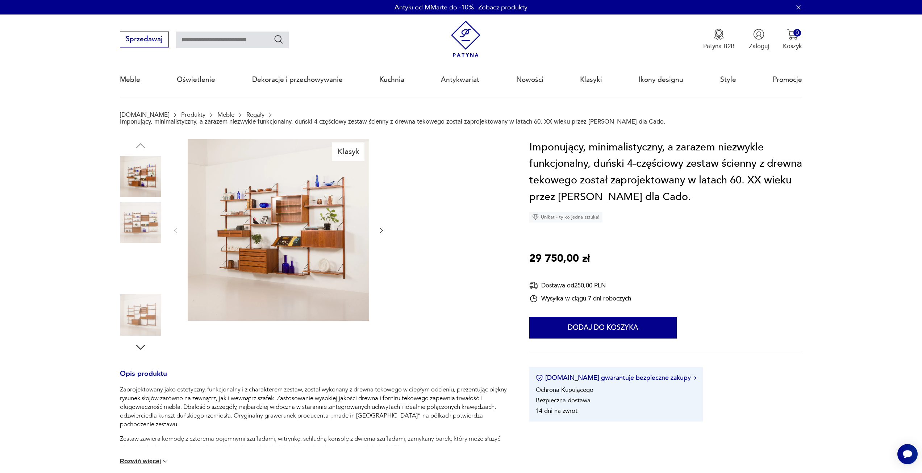
click at [153, 220] on img at bounding box center [140, 222] width 41 height 41
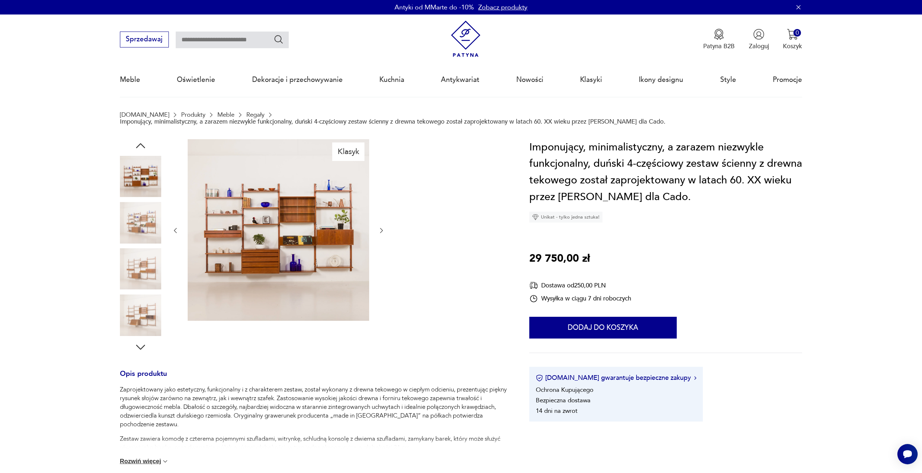
click at [154, 251] on img at bounding box center [140, 268] width 41 height 41
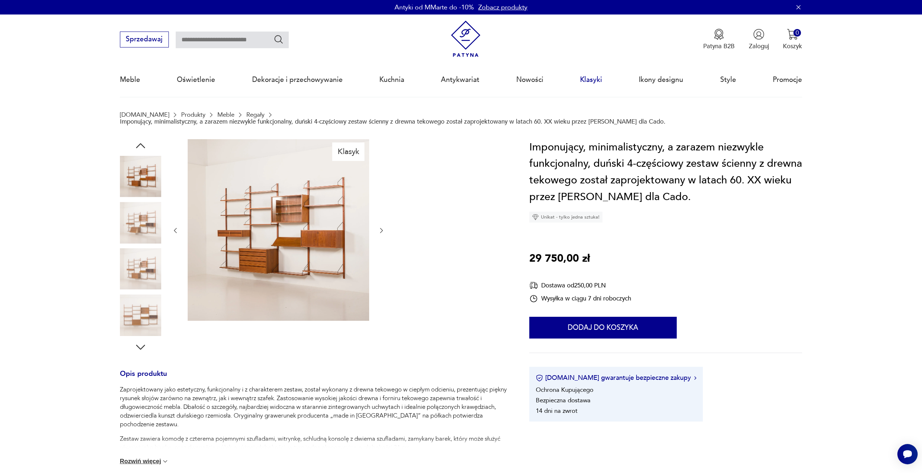
click at [593, 84] on link "Klasyki" at bounding box center [591, 79] width 22 height 33
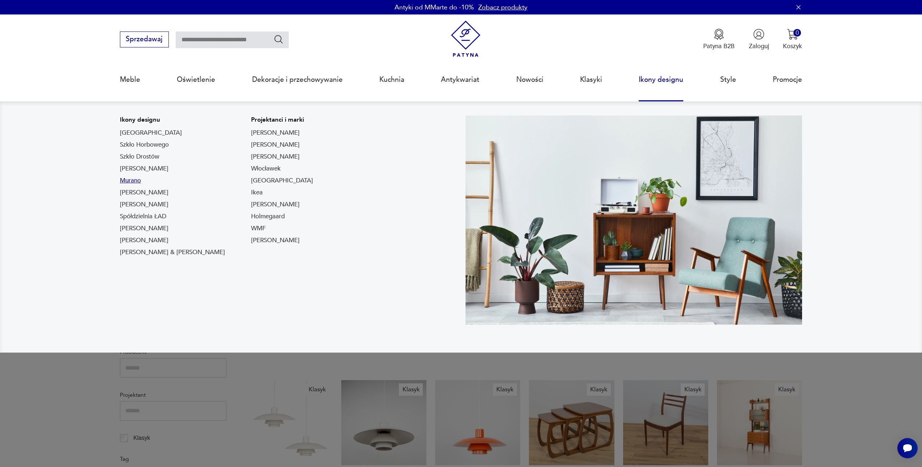
click at [129, 183] on link "Murano" at bounding box center [130, 180] width 21 height 9
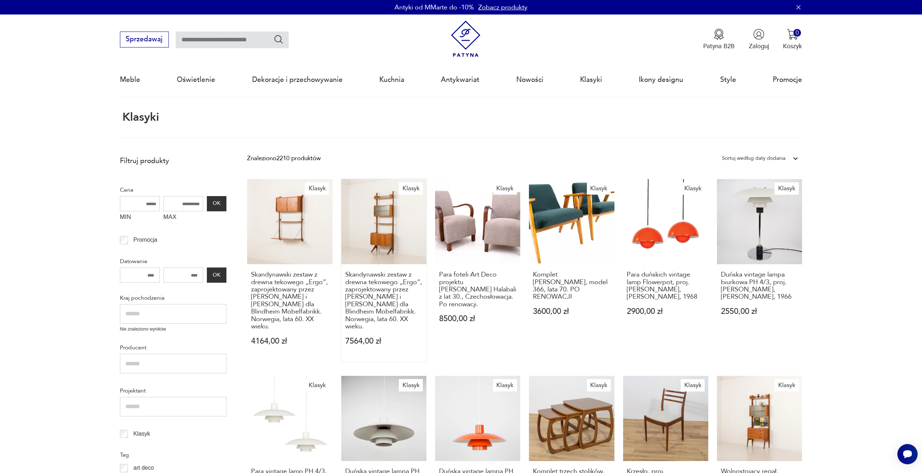
type input "******"
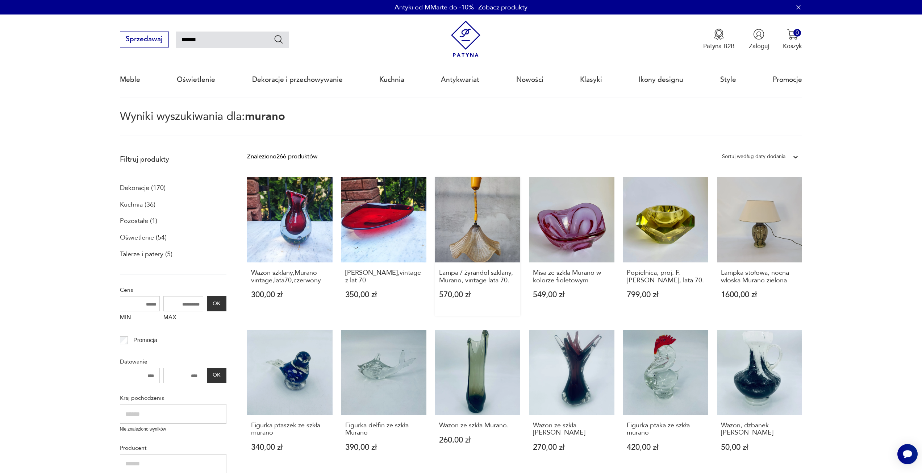
click at [478, 235] on link "Lampa / żyrandol szklany, Murano, vintage lata 70. 570,00 zł" at bounding box center [477, 246] width 85 height 138
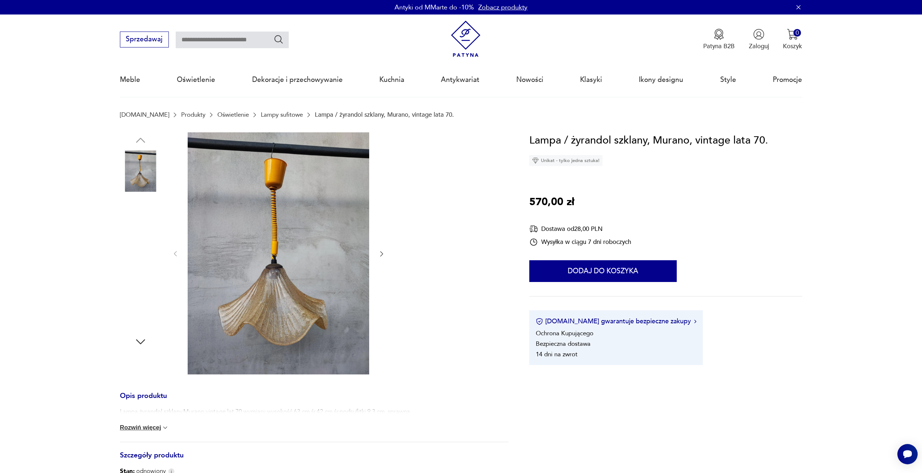
click at [145, 209] on img at bounding box center [140, 216] width 41 height 41
click at [142, 274] on img at bounding box center [140, 263] width 41 height 41
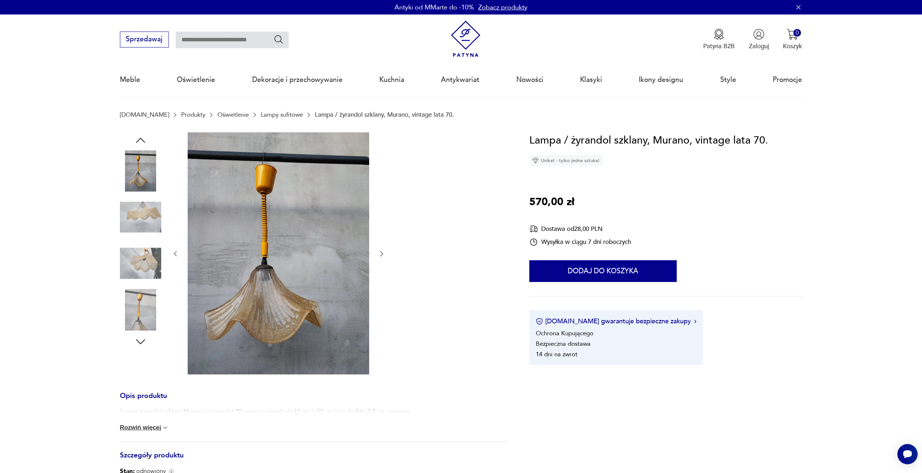
click at [142, 292] on img at bounding box center [140, 309] width 41 height 41
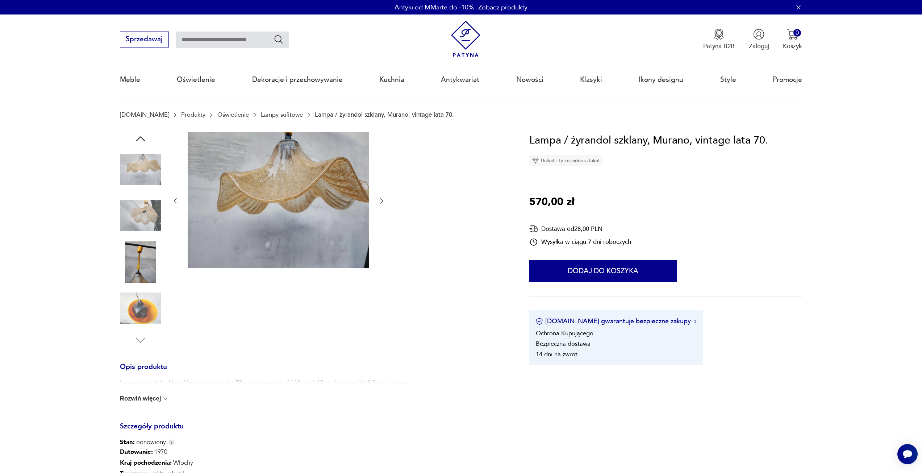
click at [136, 313] on img at bounding box center [140, 307] width 41 height 41
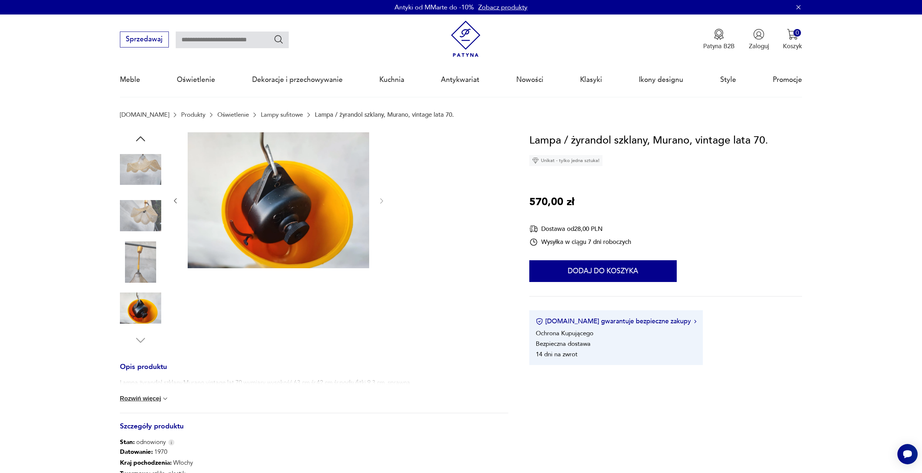
click at [136, 313] on img at bounding box center [140, 307] width 41 height 41
click at [134, 288] on img at bounding box center [140, 307] width 41 height 41
click at [142, 270] on img at bounding box center [140, 261] width 41 height 41
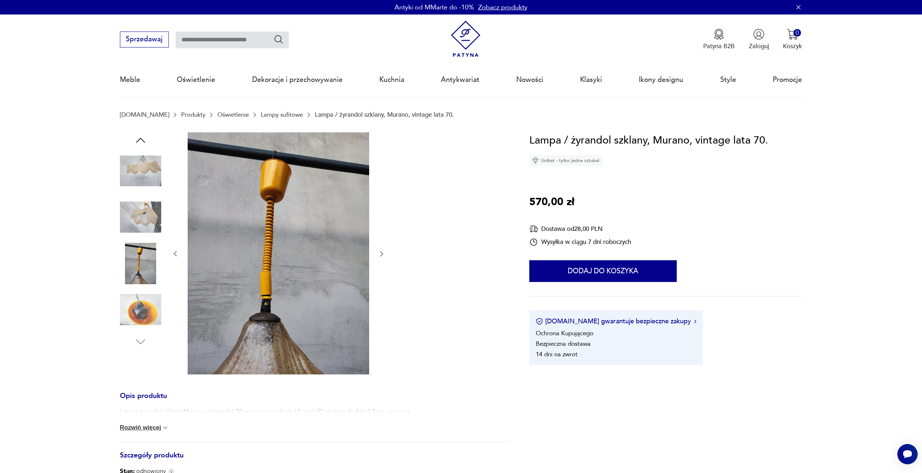
click at [151, 232] on img at bounding box center [140, 216] width 41 height 41
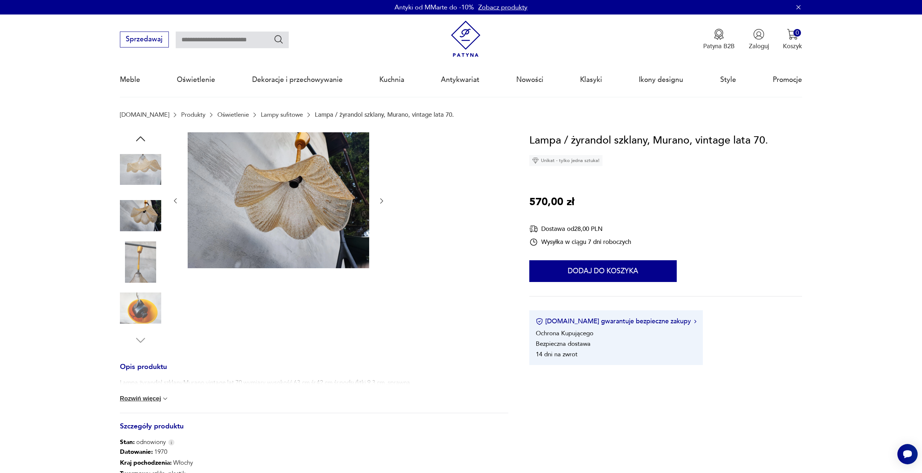
click at [342, 204] on img at bounding box center [279, 200] width 182 height 136
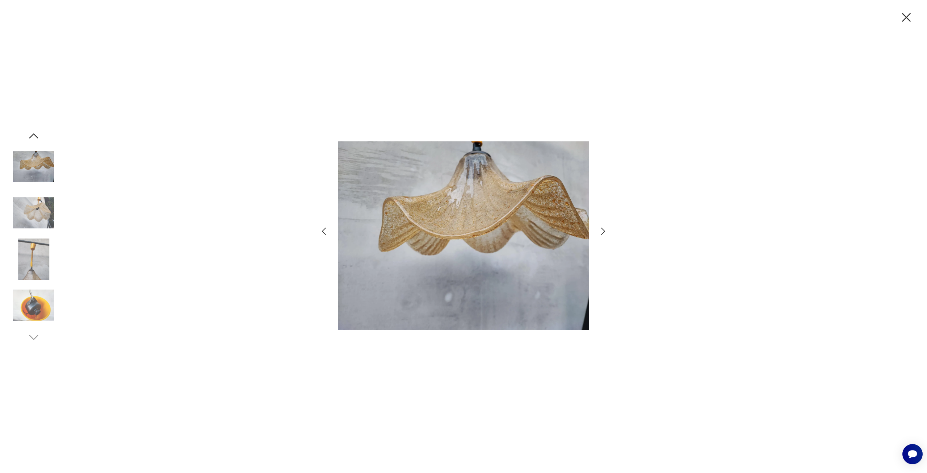
click at [530, 243] on img at bounding box center [463, 236] width 251 height 362
click at [609, 225] on div at bounding box center [463, 236] width 927 height 473
click at [602, 229] on icon "button" at bounding box center [603, 231] width 11 height 11
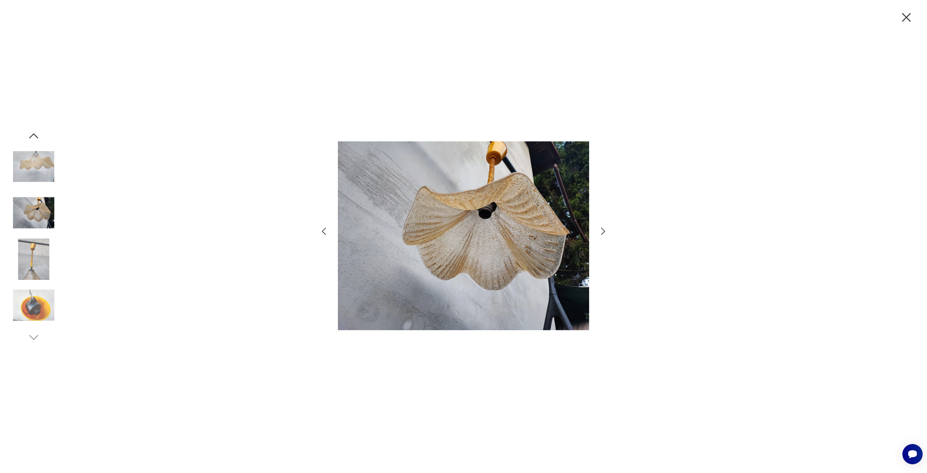
click at [619, 178] on div at bounding box center [463, 236] width 927 height 473
click at [908, 17] on icon "button" at bounding box center [906, 17] width 15 height 15
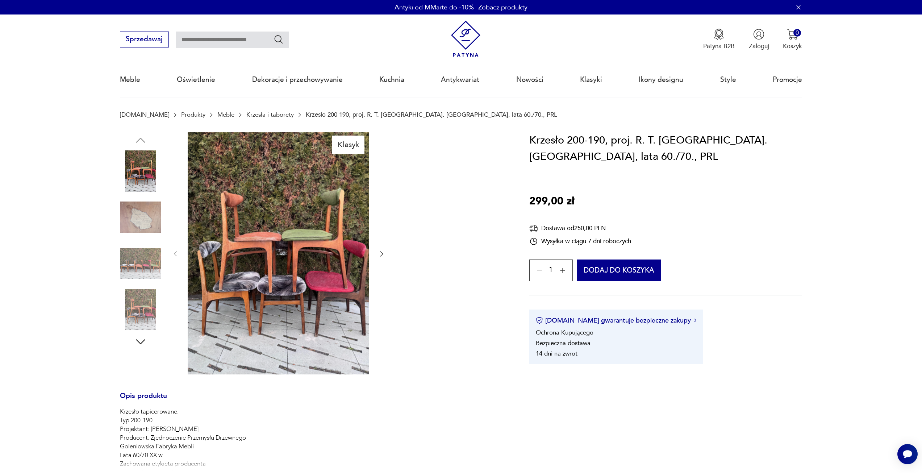
click at [139, 259] on img at bounding box center [140, 263] width 41 height 41
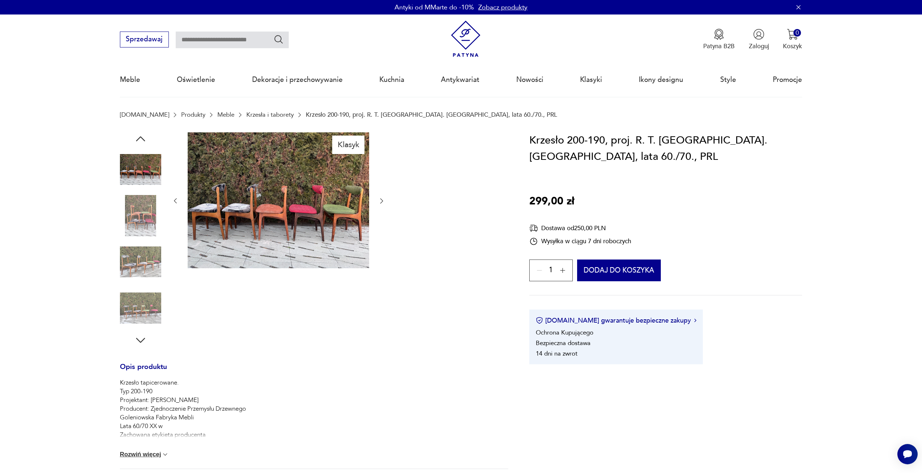
click at [143, 296] on img at bounding box center [140, 307] width 41 height 41
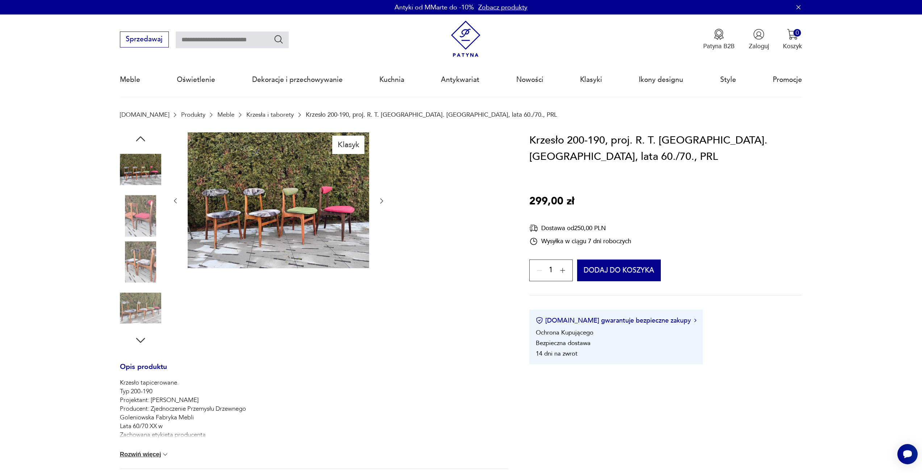
click at [381, 197] on icon "button" at bounding box center [381, 200] width 7 height 7
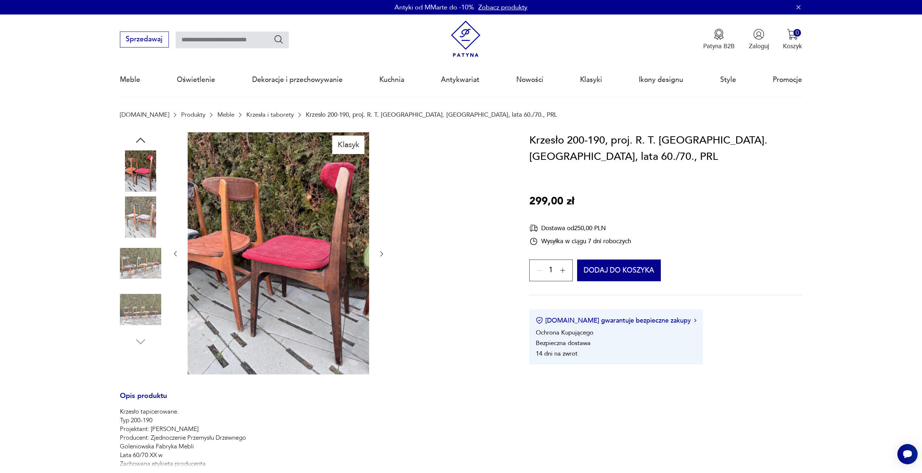
click at [385, 254] on icon "button" at bounding box center [381, 253] width 7 height 7
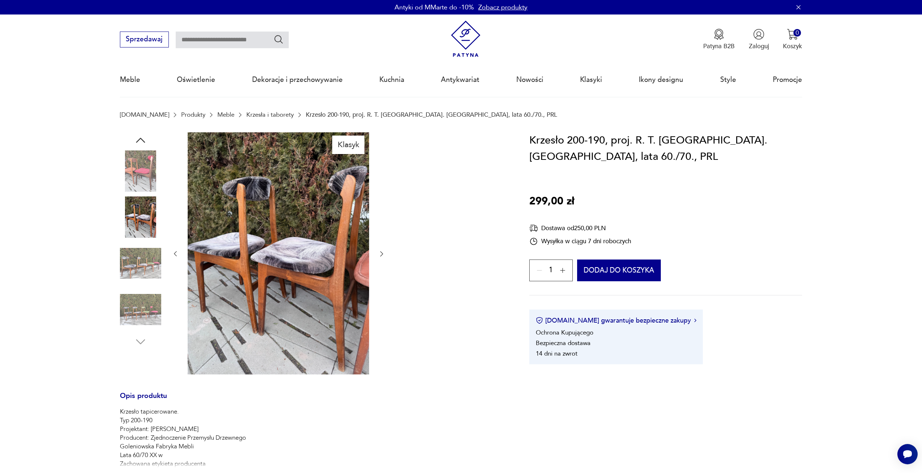
click at [385, 254] on icon "button" at bounding box center [381, 253] width 7 height 7
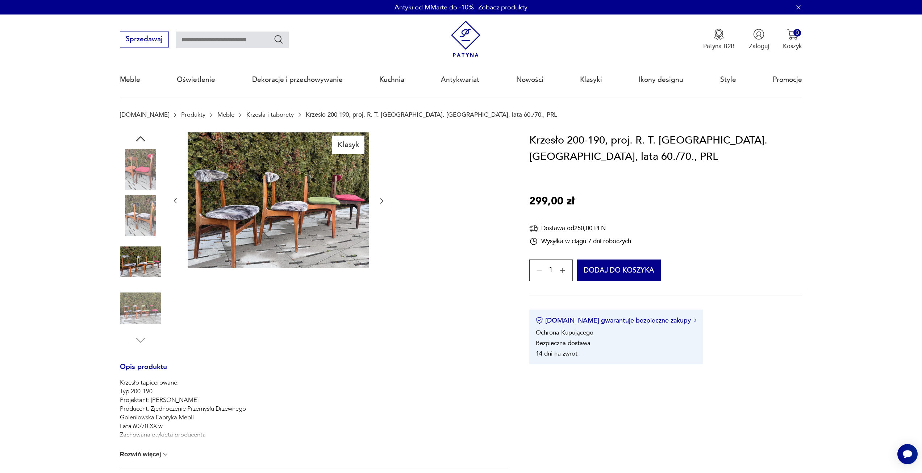
click at [379, 199] on icon "button" at bounding box center [381, 200] width 7 height 7
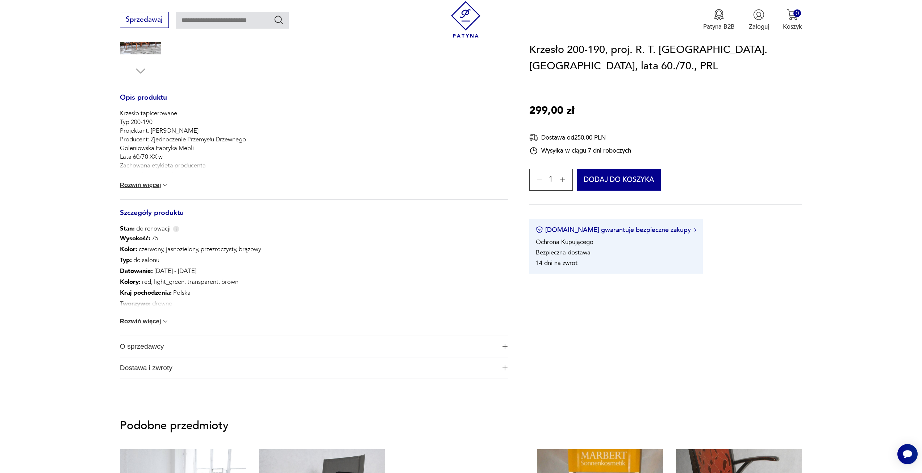
scroll to position [290, 0]
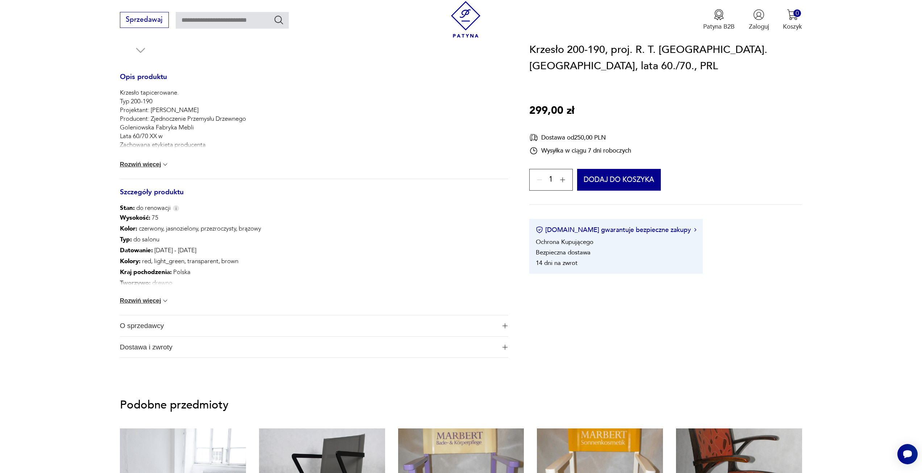
click at [158, 164] on button "Rozwiń więcej" at bounding box center [144, 164] width 49 height 7
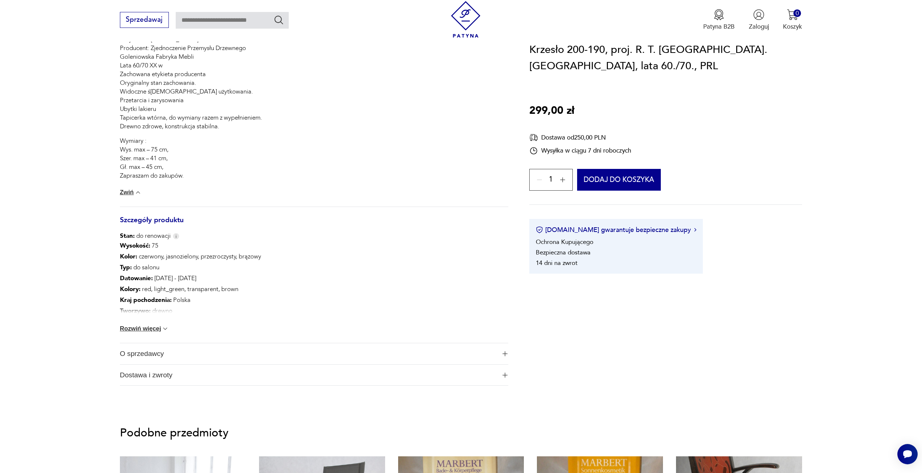
scroll to position [362, 0]
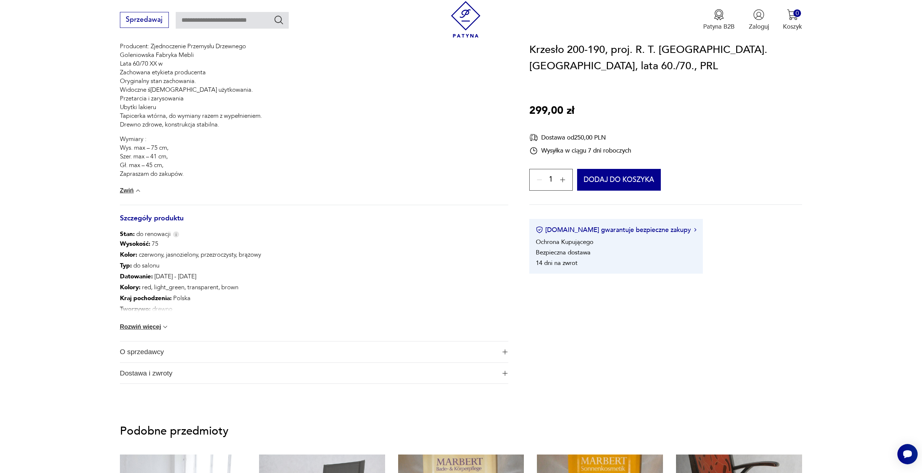
click at [154, 325] on button "Rozwiń więcej" at bounding box center [144, 326] width 49 height 7
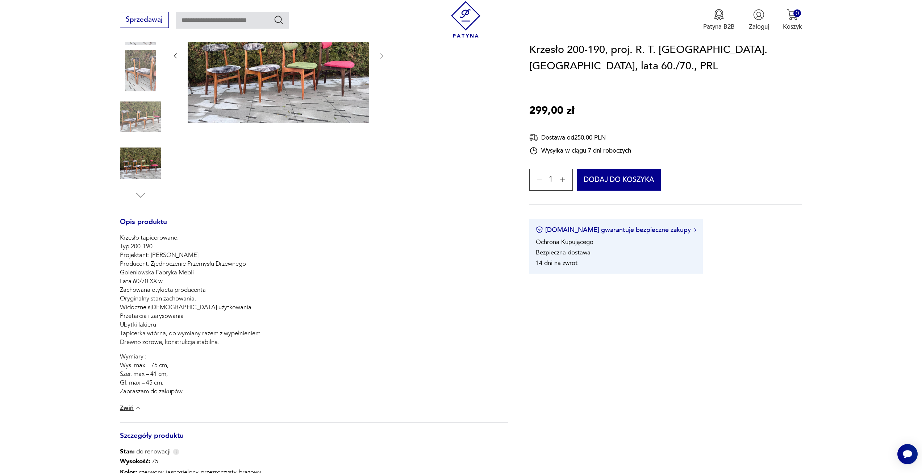
scroll to position [0, 0]
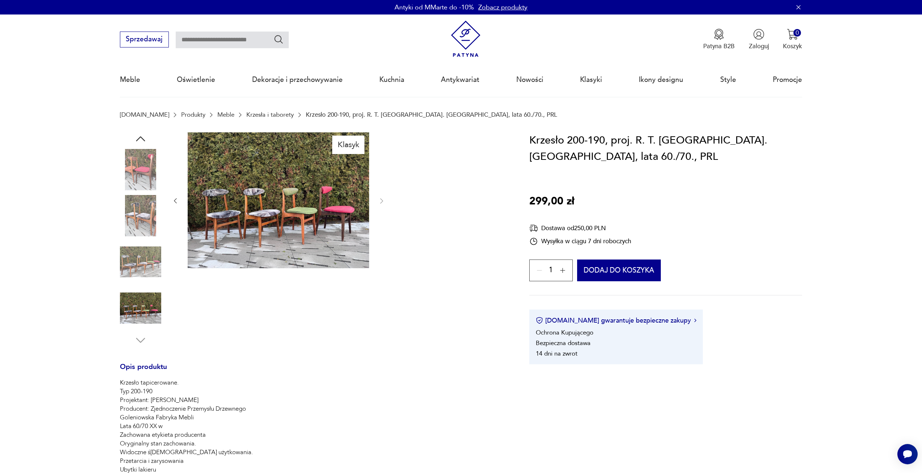
click at [145, 224] on img at bounding box center [140, 215] width 41 height 41
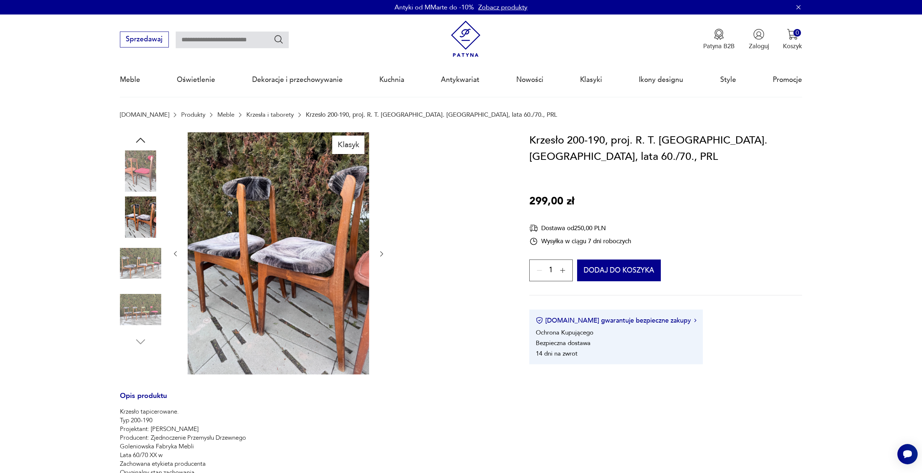
click at [366, 259] on img at bounding box center [279, 253] width 182 height 242
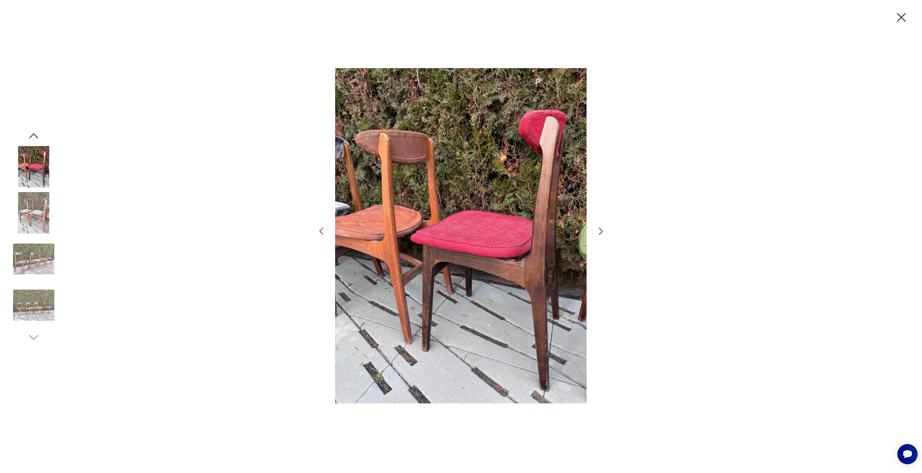
click at [303, 261] on div at bounding box center [461, 236] width 922 height 473
click at [454, 246] on img at bounding box center [463, 236] width 251 height 362
click at [613, 239] on div at bounding box center [463, 236] width 927 height 473
click at [605, 237] on div at bounding box center [464, 237] width 290 height 364
click at [320, 232] on icon "button" at bounding box center [324, 231] width 11 height 11
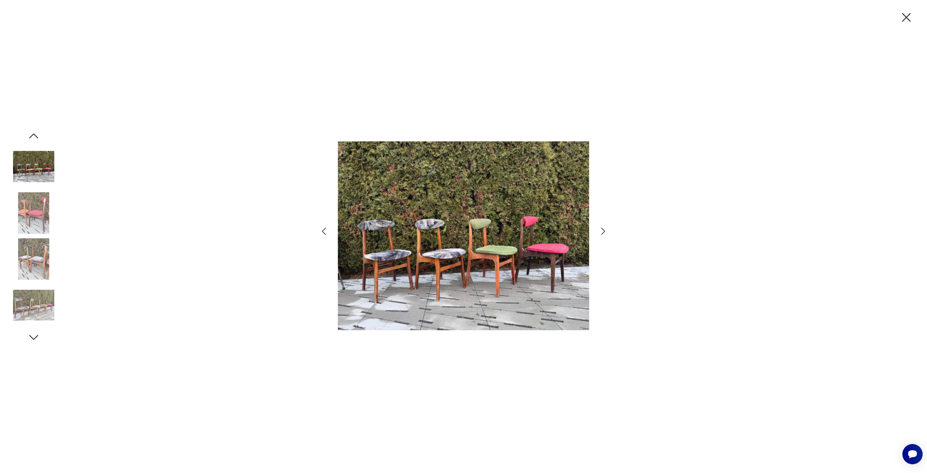
click at [320, 232] on icon "button" at bounding box center [324, 231] width 11 height 11
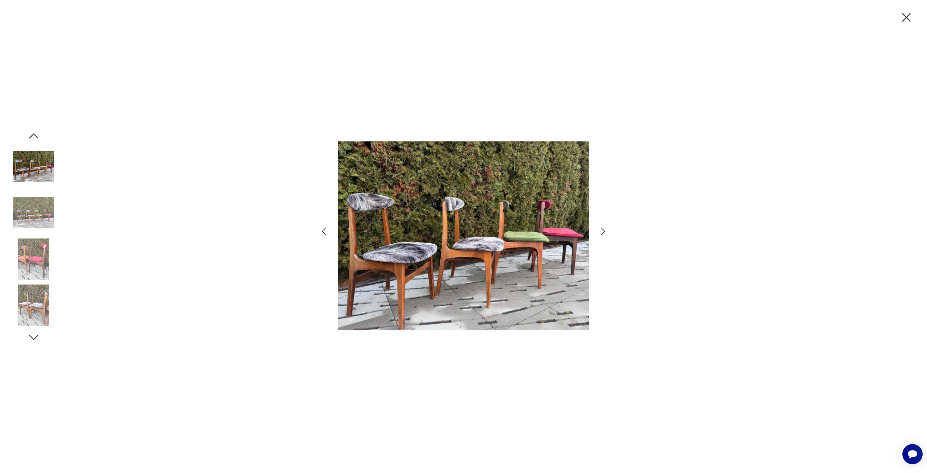
click at [404, 260] on img at bounding box center [463, 236] width 251 height 362
click at [43, 165] on img at bounding box center [33, 166] width 41 height 41
click at [389, 239] on img at bounding box center [463, 236] width 251 height 362
click at [48, 308] on img at bounding box center [33, 304] width 41 height 41
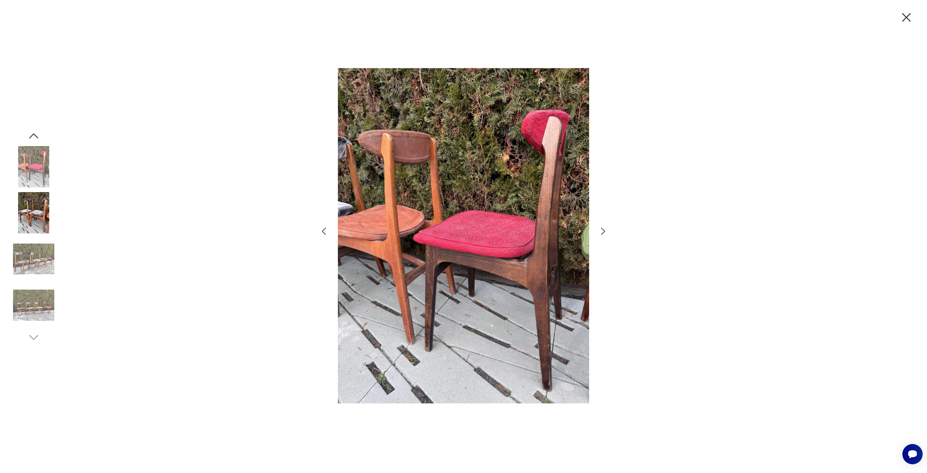
click at [601, 230] on icon "button" at bounding box center [603, 231] width 11 height 11
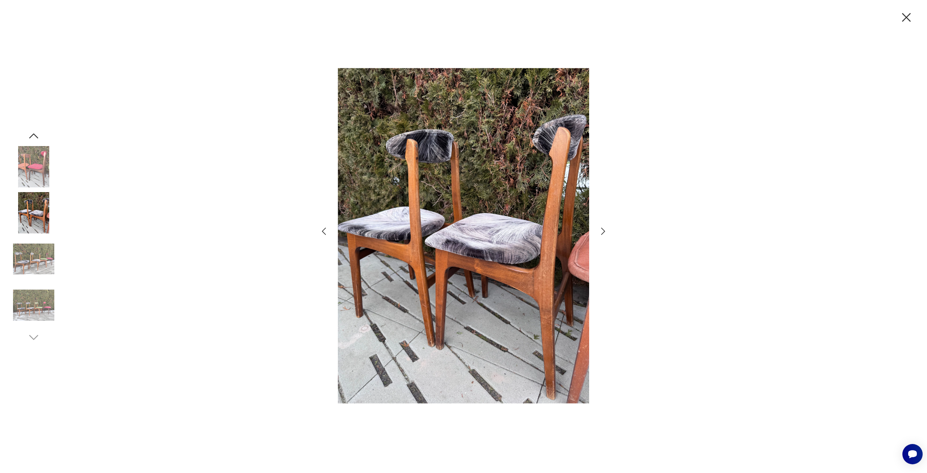
click at [899, 16] on icon "button" at bounding box center [906, 17] width 15 height 15
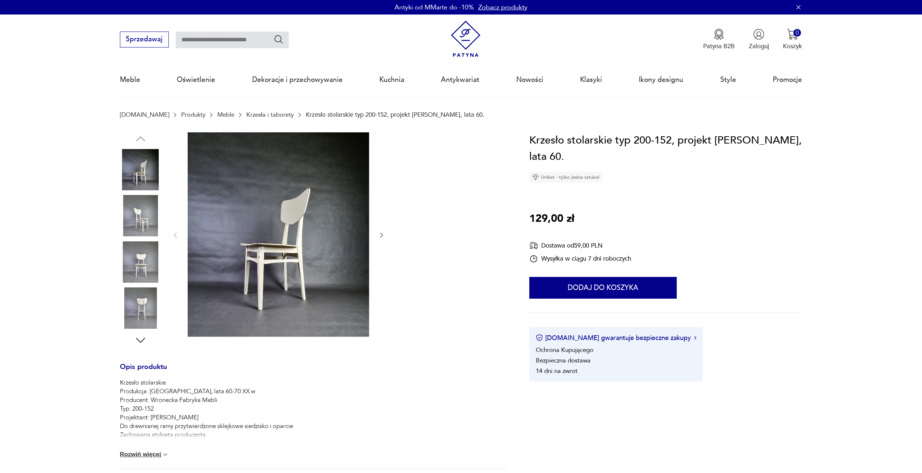
click at [234, 198] on img at bounding box center [279, 234] width 182 height 205
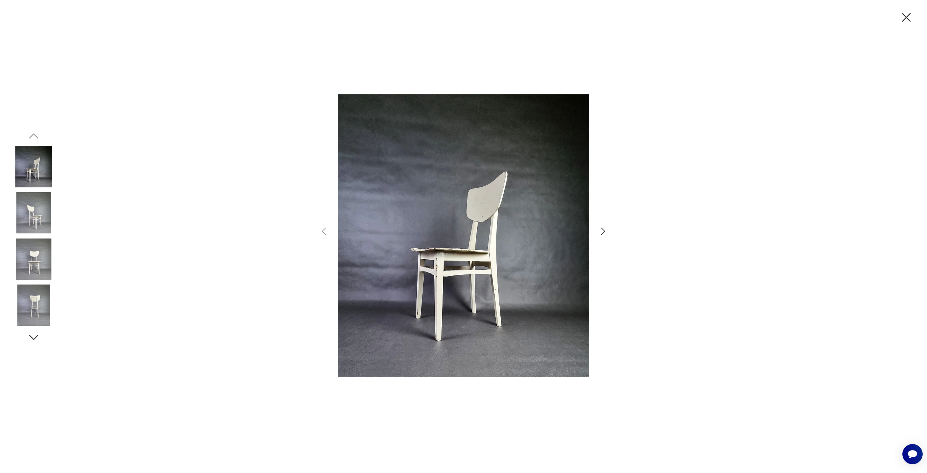
click at [603, 228] on icon "button" at bounding box center [603, 231] width 11 height 11
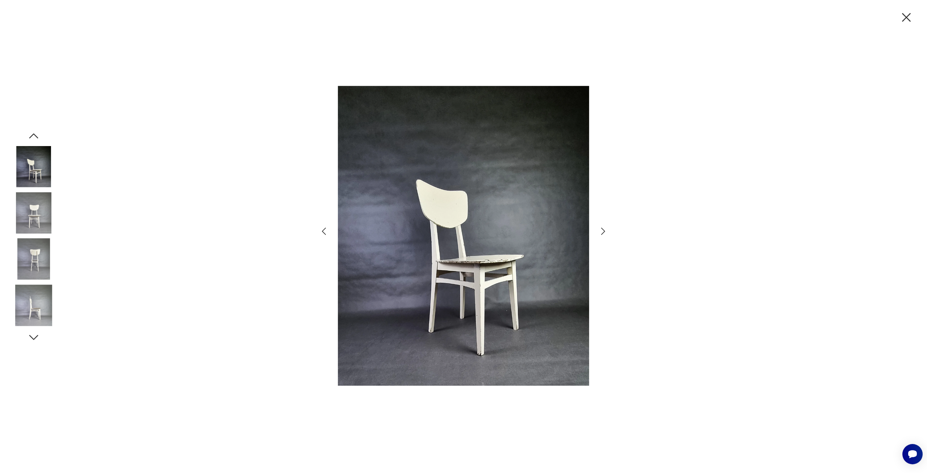
click at [603, 228] on icon "button" at bounding box center [603, 231] width 11 height 11
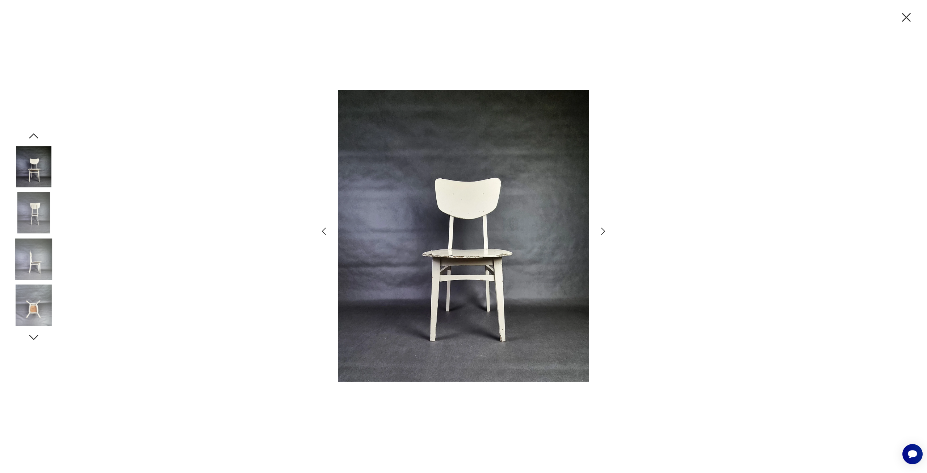
click at [603, 228] on icon "button" at bounding box center [603, 231] width 11 height 11
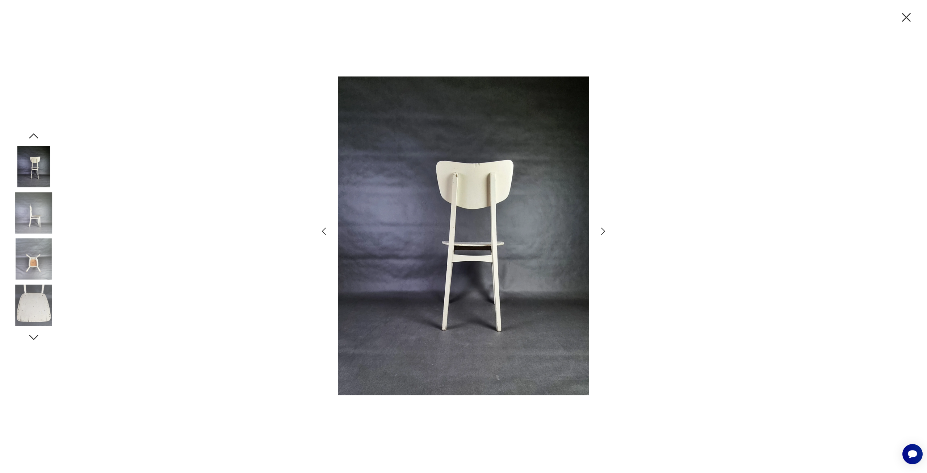
click at [603, 228] on icon "button" at bounding box center [603, 231] width 11 height 11
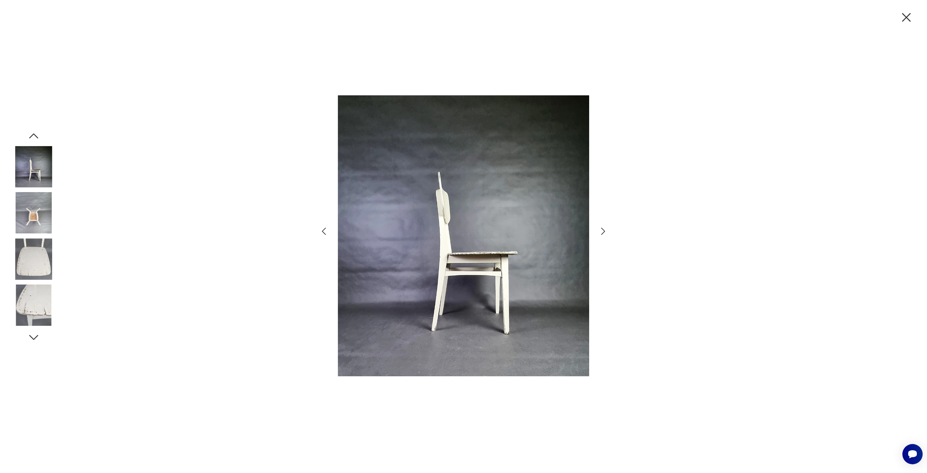
click at [603, 228] on icon "button" at bounding box center [603, 231] width 11 height 11
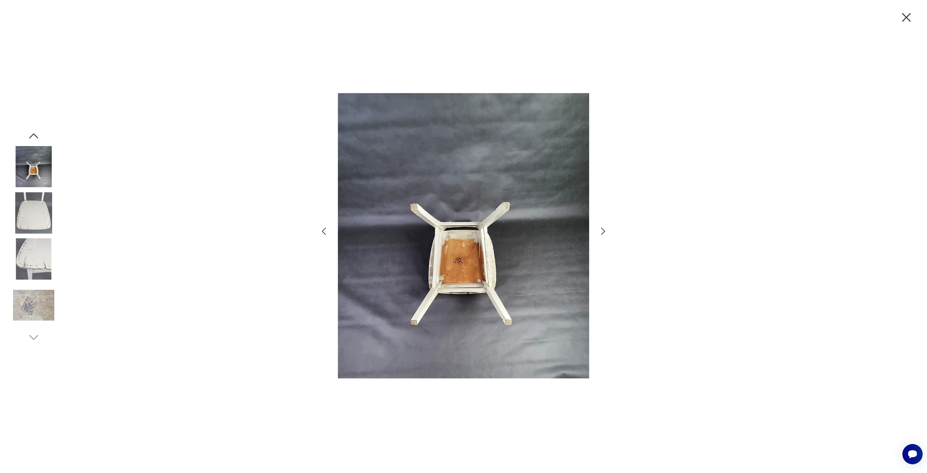
click at [603, 228] on icon "button" at bounding box center [603, 231] width 11 height 11
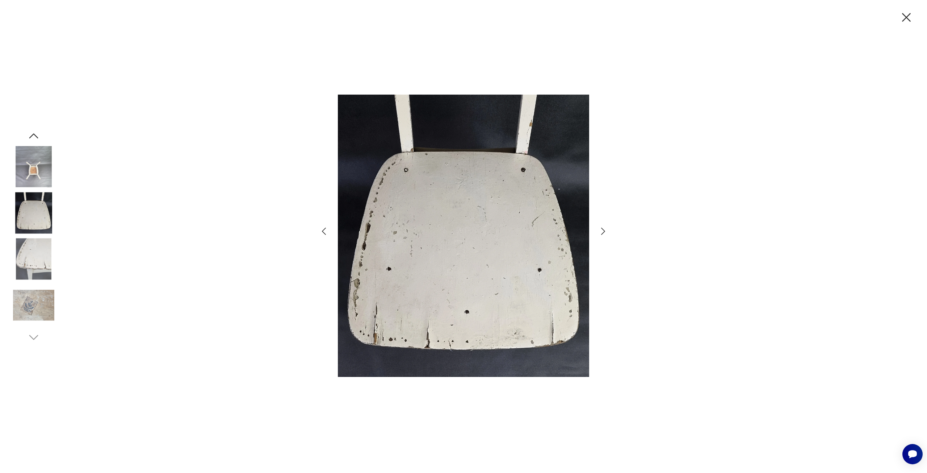
click at [603, 228] on icon "button" at bounding box center [603, 231] width 11 height 11
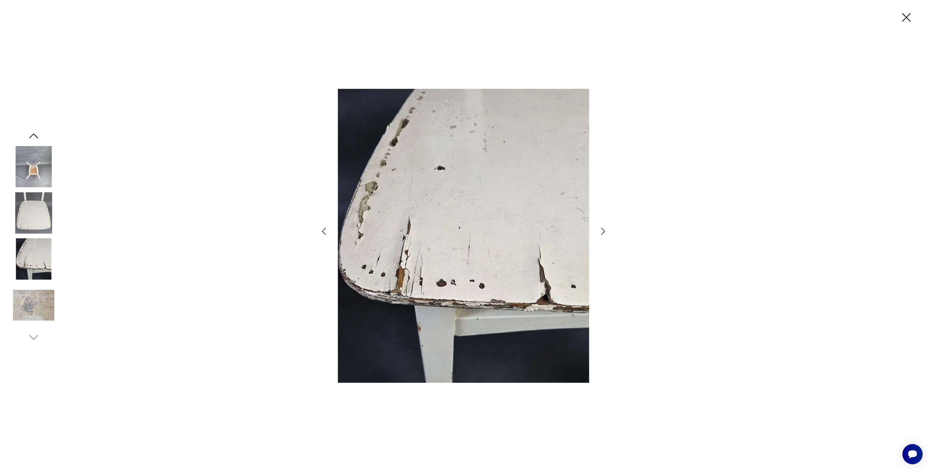
click at [603, 228] on icon "button" at bounding box center [603, 231] width 11 height 11
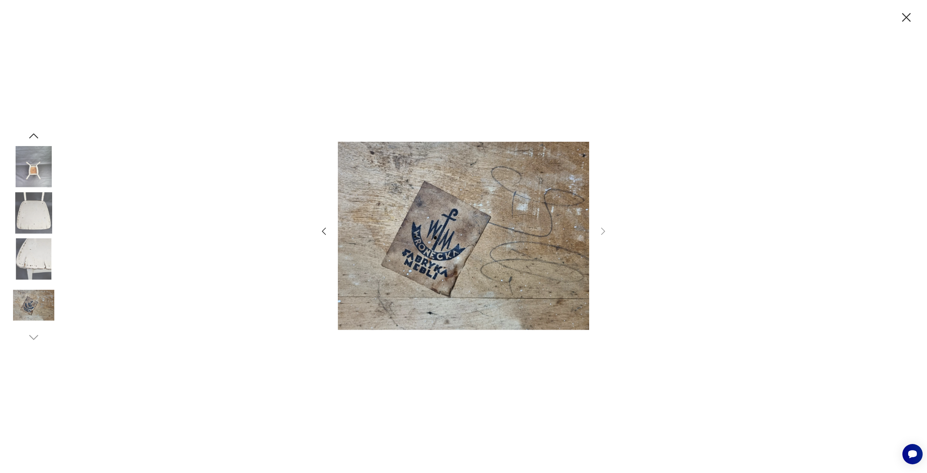
click at [905, 14] on icon "button" at bounding box center [906, 17] width 15 height 15
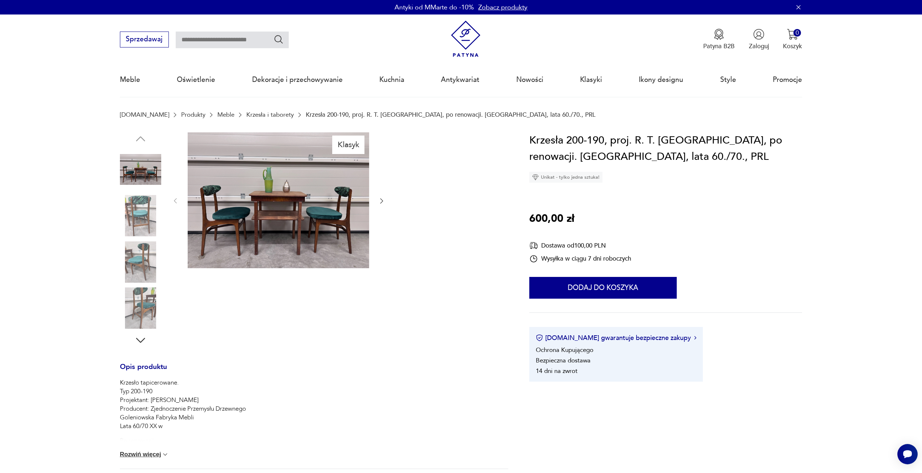
click at [137, 166] on img at bounding box center [140, 169] width 41 height 41
click at [147, 176] on img at bounding box center [140, 169] width 41 height 41
click at [301, 203] on img at bounding box center [279, 200] width 182 height 136
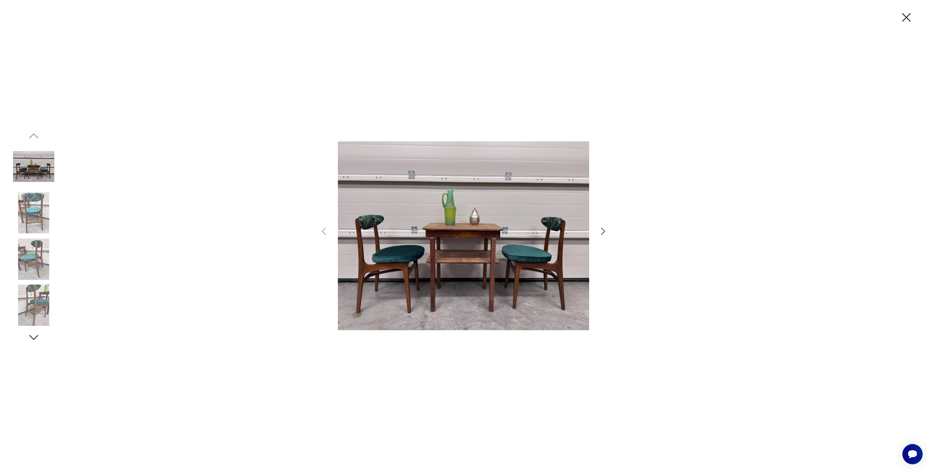
click at [602, 232] on icon "button" at bounding box center [603, 231] width 11 height 11
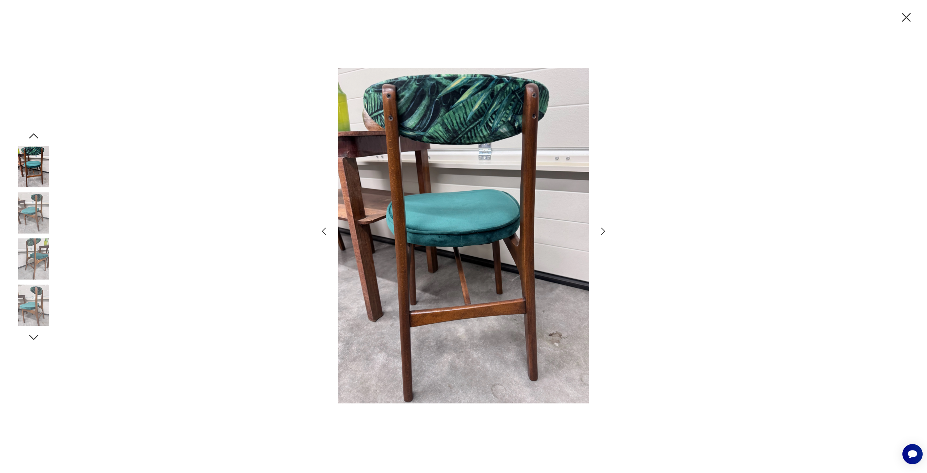
click at [602, 232] on icon "button" at bounding box center [603, 231] width 11 height 11
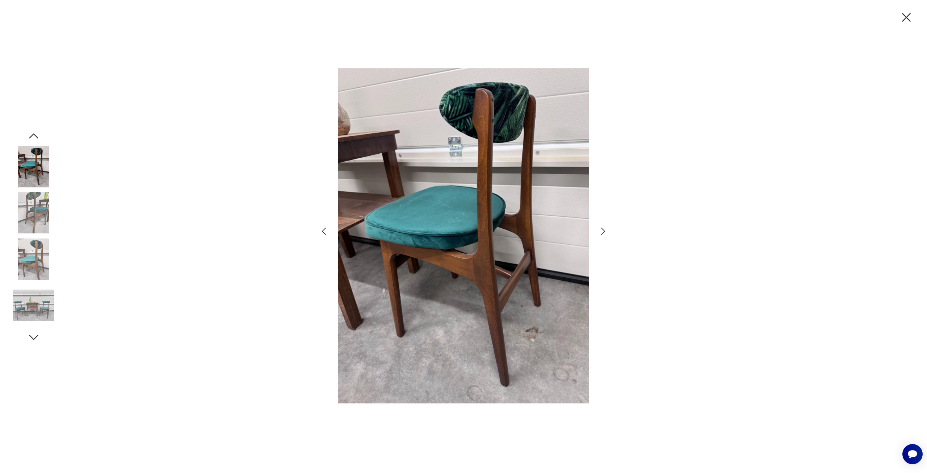
click at [602, 232] on icon "button" at bounding box center [603, 231] width 11 height 11
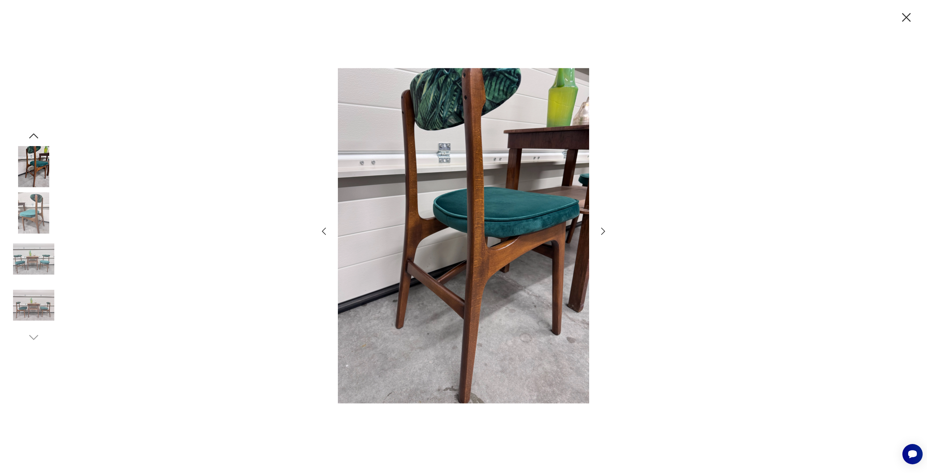
click at [602, 232] on icon "button" at bounding box center [603, 231] width 11 height 11
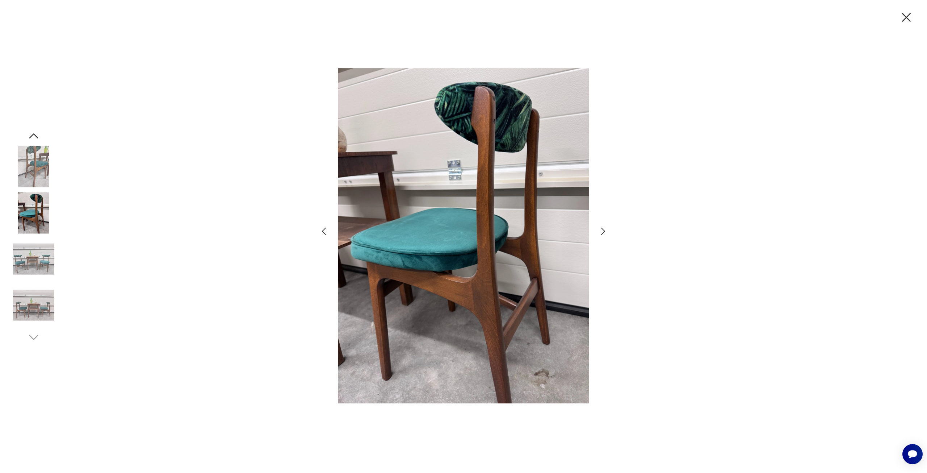
click at [602, 232] on icon "button" at bounding box center [603, 231] width 11 height 11
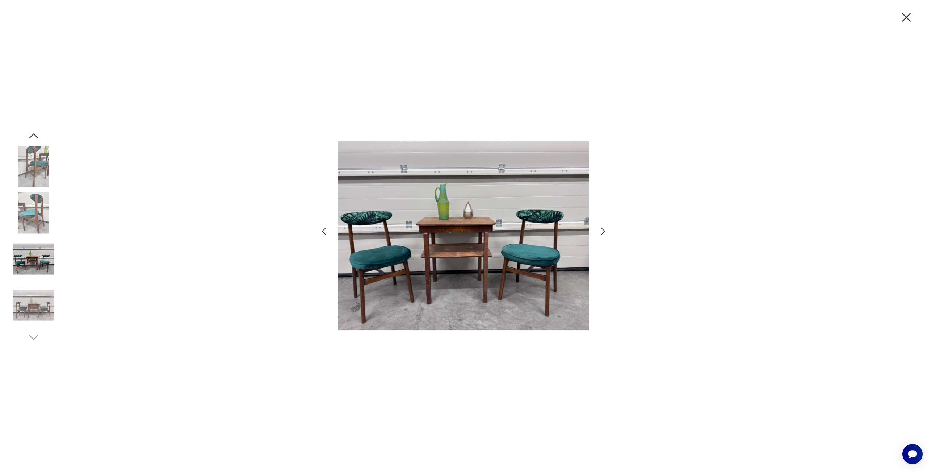
click at [602, 232] on icon "button" at bounding box center [603, 231] width 11 height 11
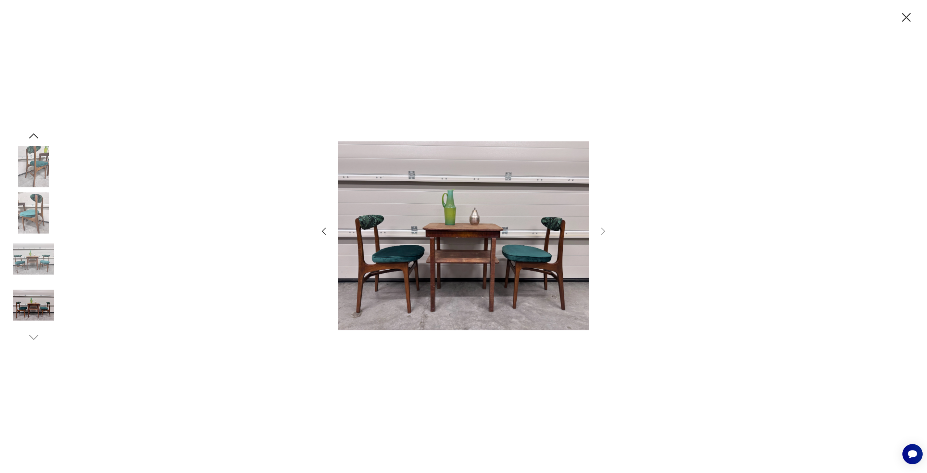
click at [906, 20] on icon "button" at bounding box center [906, 17] width 15 height 15
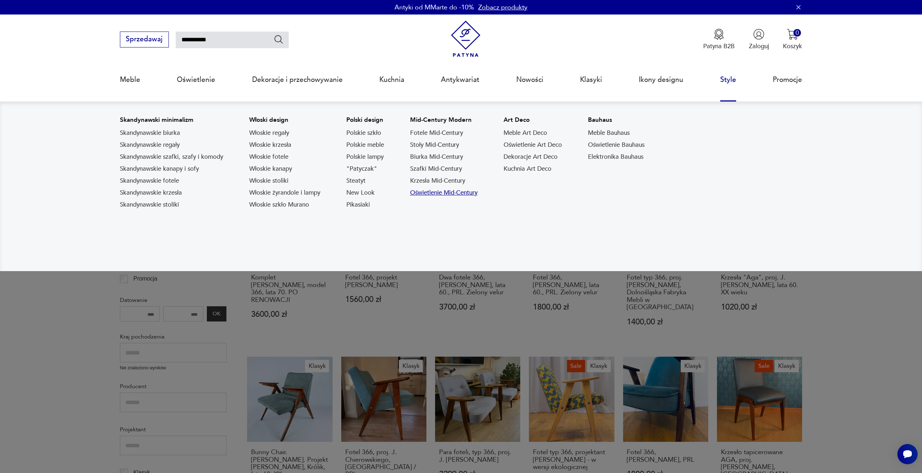
click at [443, 193] on link "Oświetlenie Mid-Century" at bounding box center [443, 192] width 67 height 9
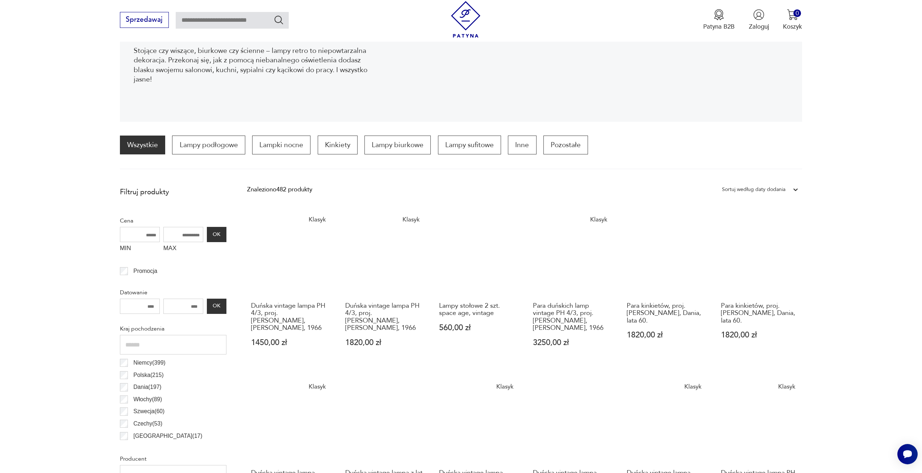
scroll to position [35, 0]
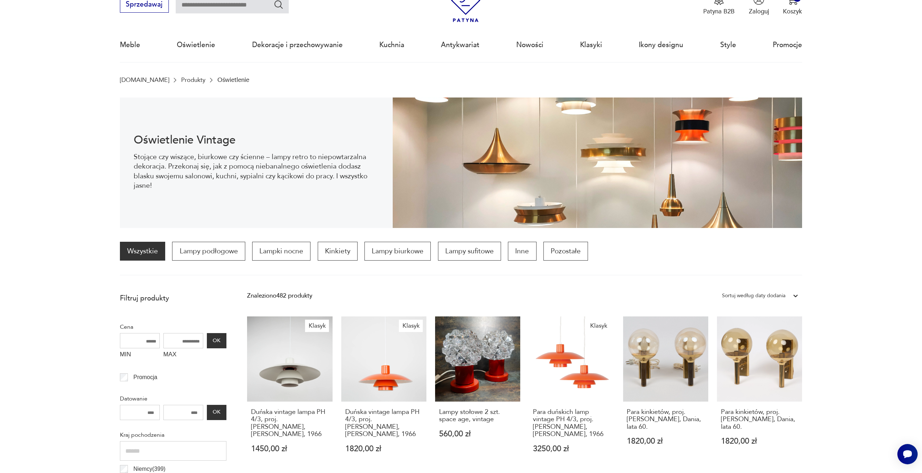
click at [755, 293] on div "Sortuj według daty dodania" at bounding box center [753, 295] width 63 height 9
click at [781, 333] on div "Sortuj według ceny (od najmniejszej)" at bounding box center [760, 332] width 84 height 18
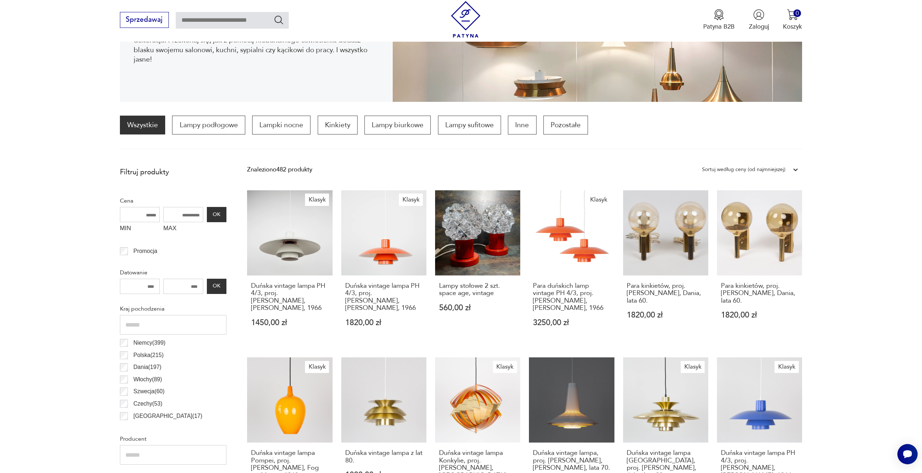
scroll to position [215, 0]
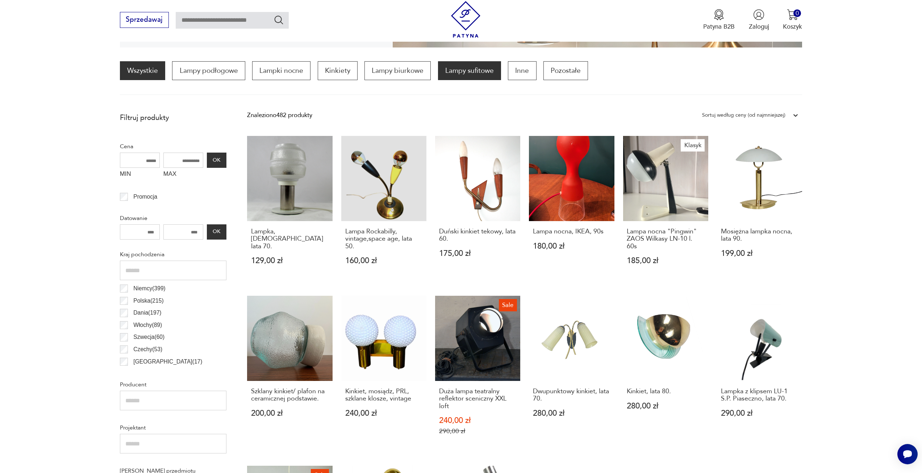
click at [464, 72] on p "Lampy sufitowe" at bounding box center [469, 70] width 63 height 19
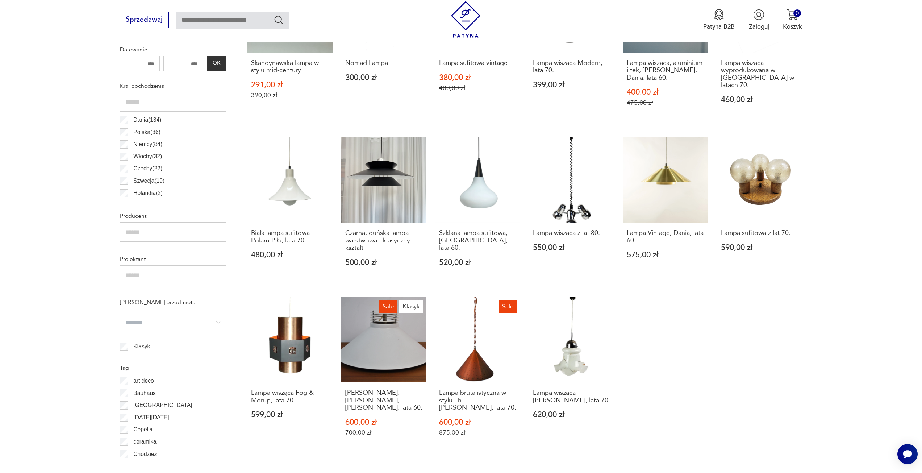
scroll to position [469, 0]
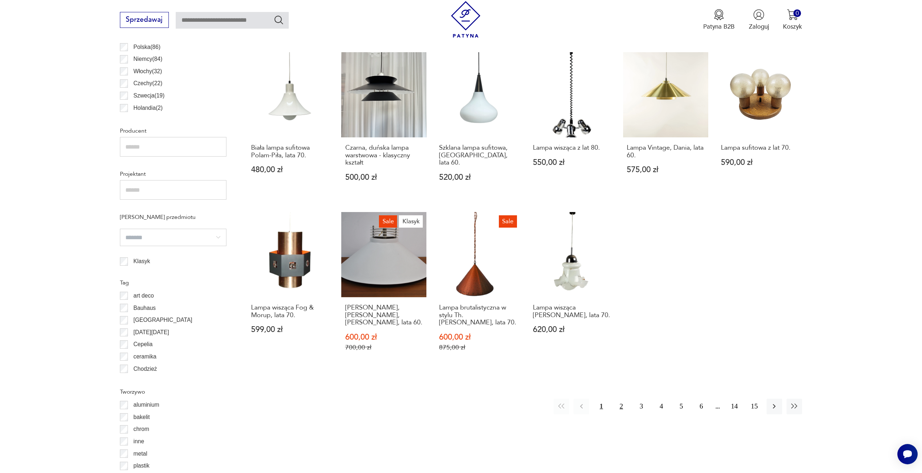
click at [625, 404] on button "2" at bounding box center [621, 407] width 16 height 16
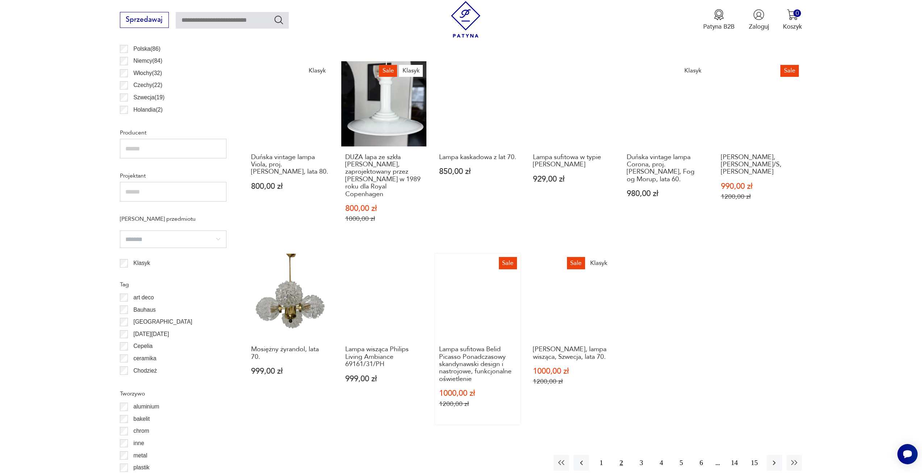
scroll to position [541, 0]
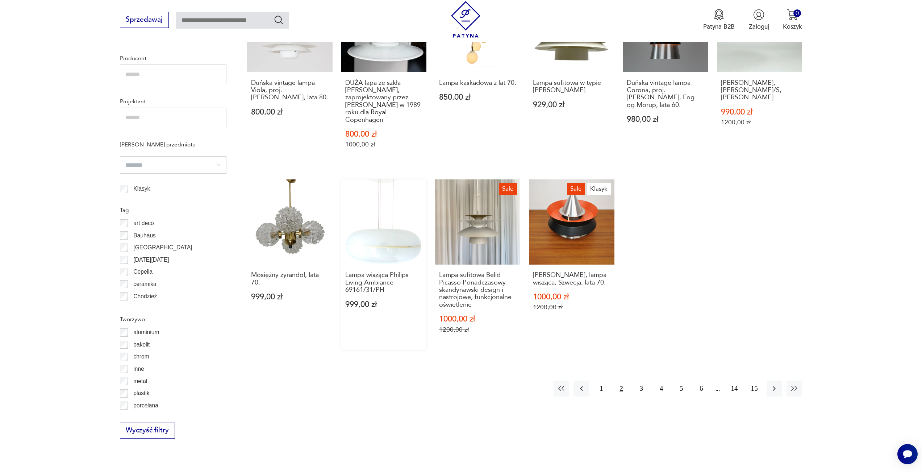
click at [391, 243] on link "Lampa wisząca Philips Living Ambiance 69161/31/PH 999,00 zł" at bounding box center [383, 264] width 85 height 171
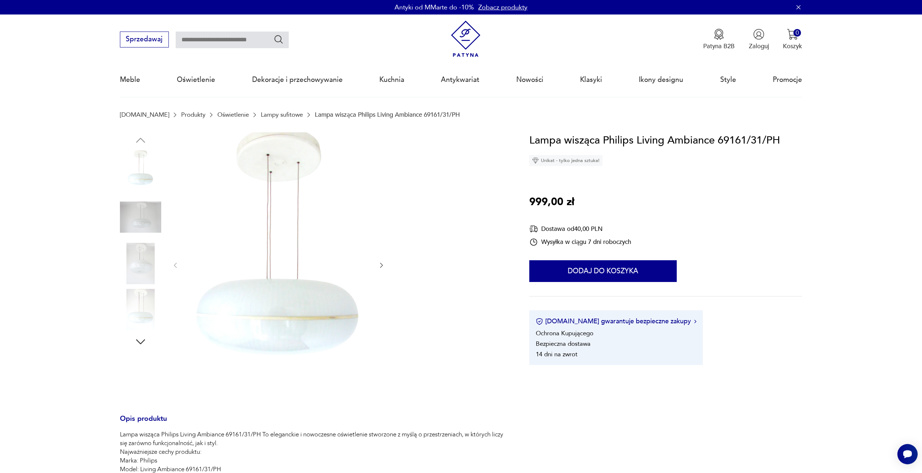
click at [162, 224] on div at bounding box center [314, 265] width 388 height 266
click at [150, 221] on img at bounding box center [140, 216] width 41 height 41
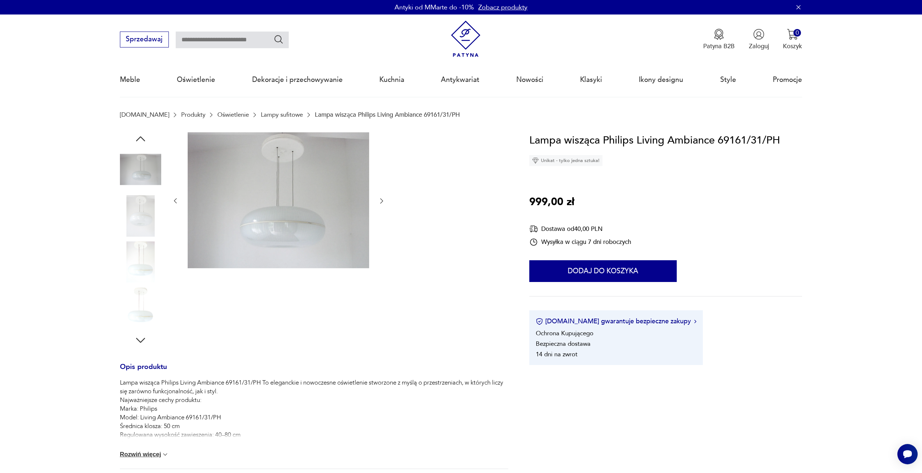
click at [141, 248] on img at bounding box center [140, 261] width 41 height 41
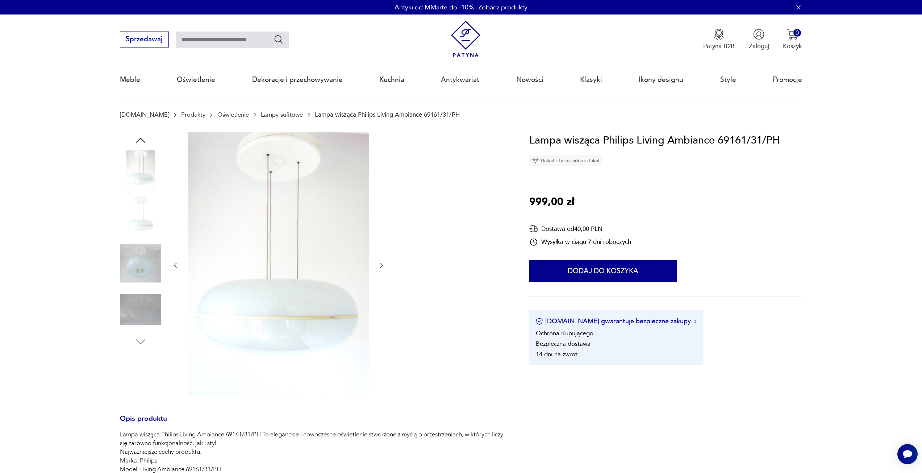
click at [142, 279] on img at bounding box center [140, 263] width 41 height 41
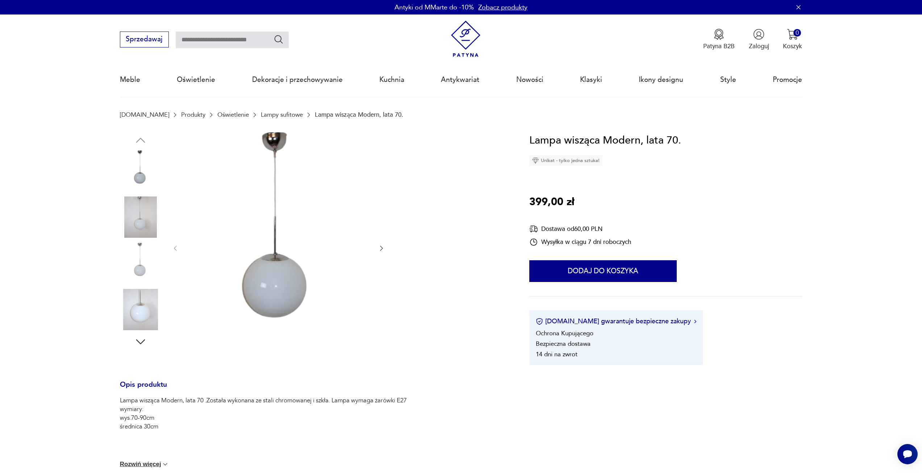
click at [119, 222] on section "Opis produktu Lampa wisząca Modern, lata 70 .Została wykonana ze stali chromowa…" at bounding box center [461, 380] width 922 height 497
click at [138, 222] on img at bounding box center [140, 216] width 41 height 41
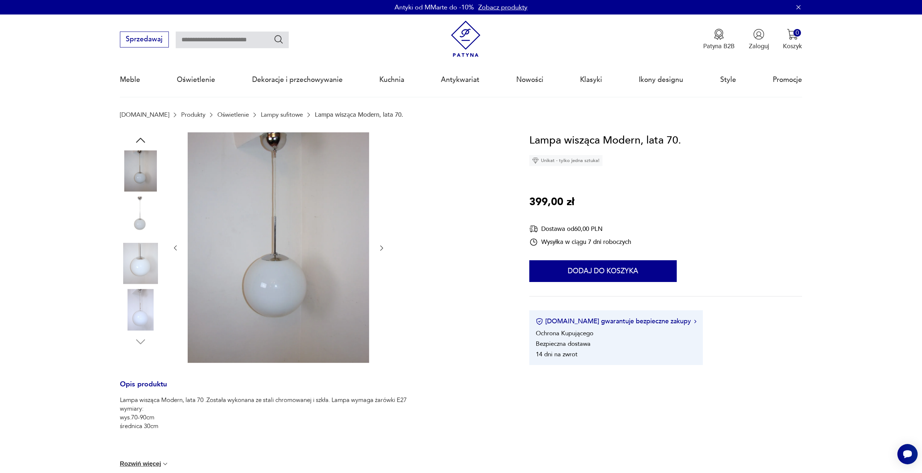
click at [156, 264] on img at bounding box center [140, 263] width 41 height 41
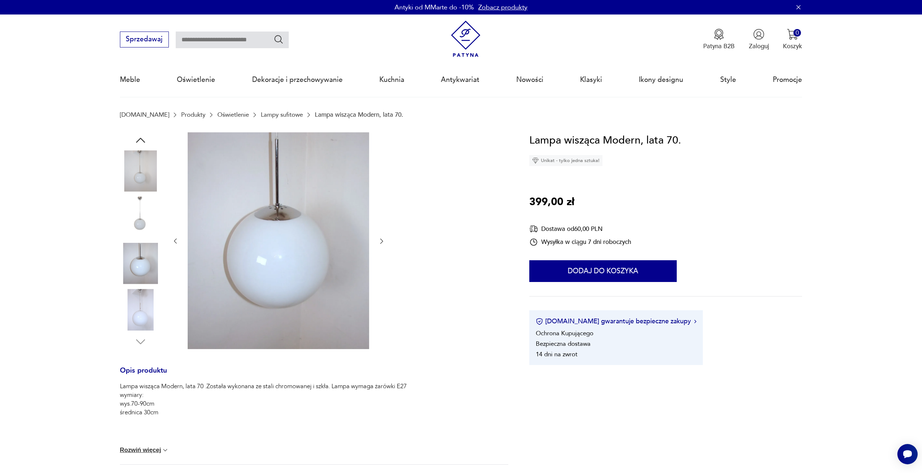
click at [150, 305] on img at bounding box center [140, 309] width 41 height 41
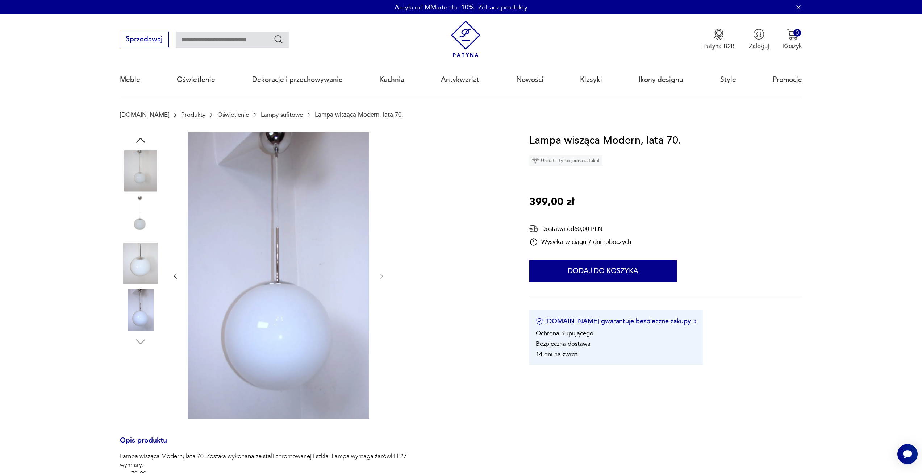
click at [155, 164] on img at bounding box center [140, 170] width 41 height 41
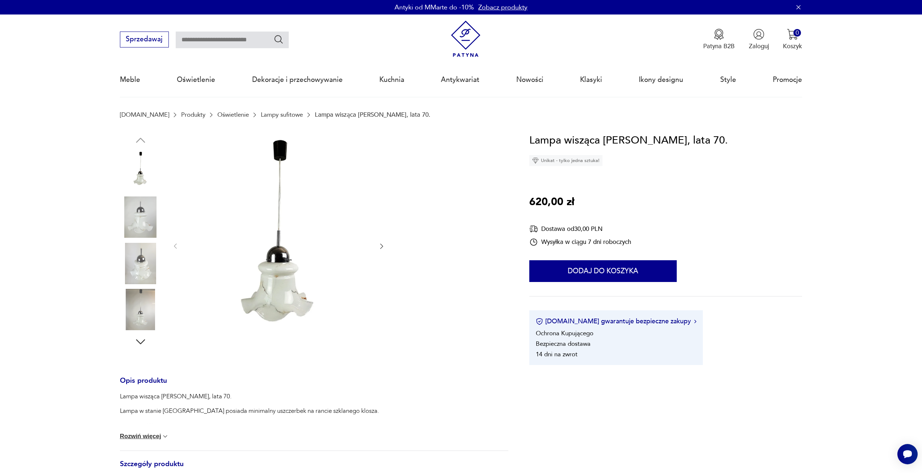
click at [144, 212] on img at bounding box center [140, 216] width 41 height 41
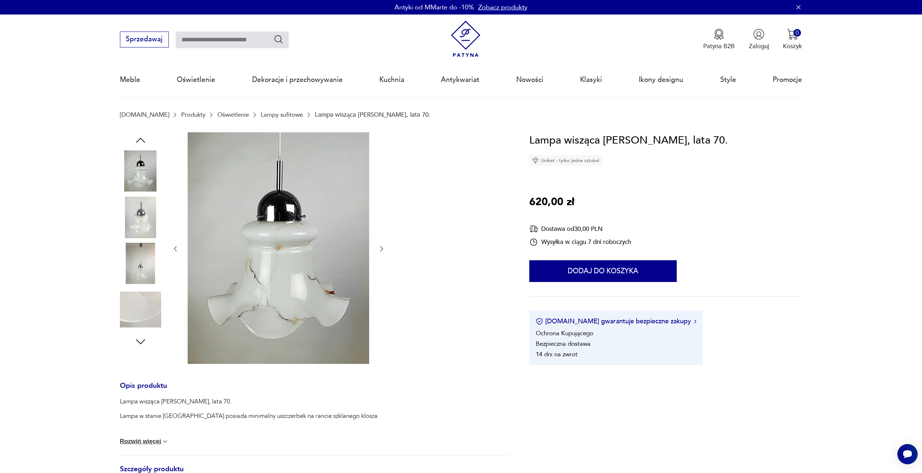
click at [141, 255] on img at bounding box center [140, 263] width 41 height 41
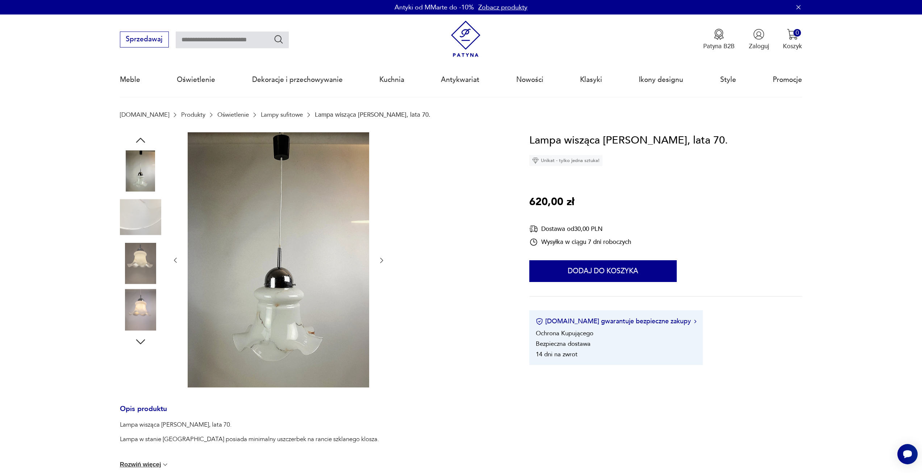
click at [147, 322] on img at bounding box center [140, 309] width 41 height 41
